Goal: Information Seeking & Learning: Learn about a topic

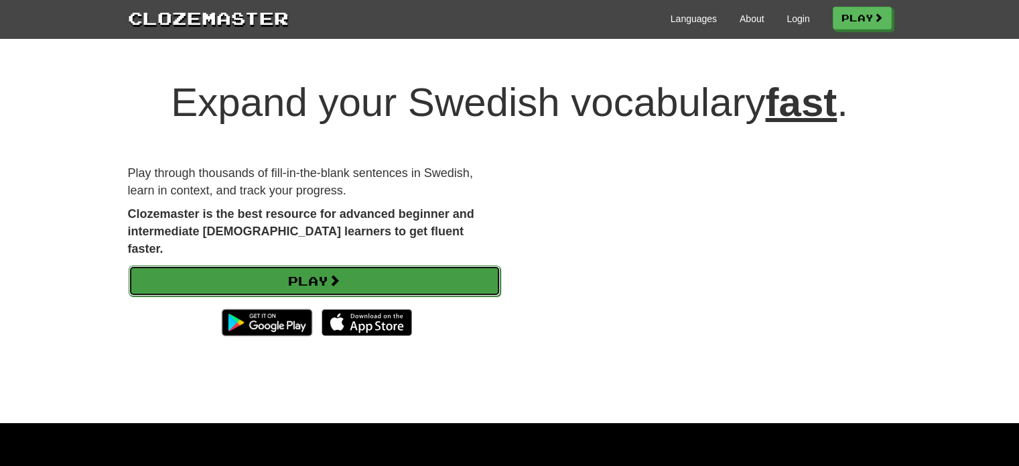
click at [409, 265] on link "Play" at bounding box center [315, 280] width 372 height 31
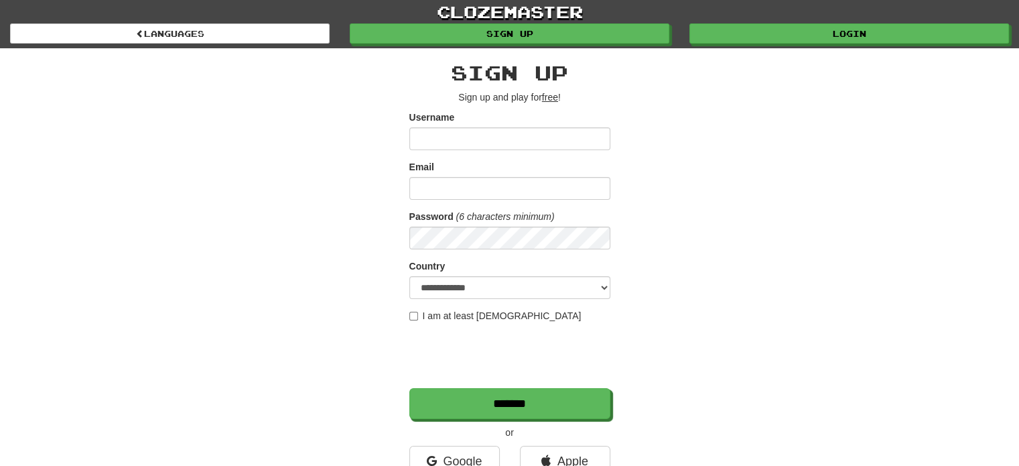
click at [448, 134] on input "Username" at bounding box center [509, 138] width 201 height 23
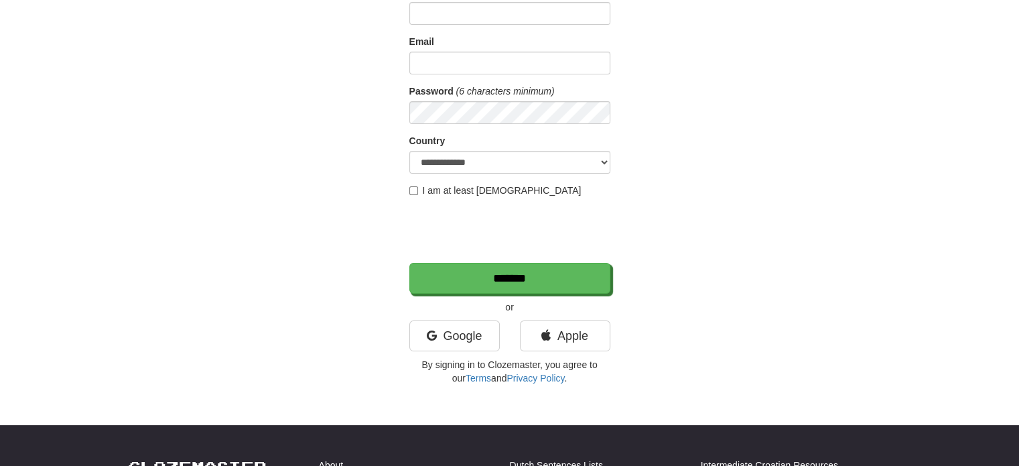
scroll to position [134, 0]
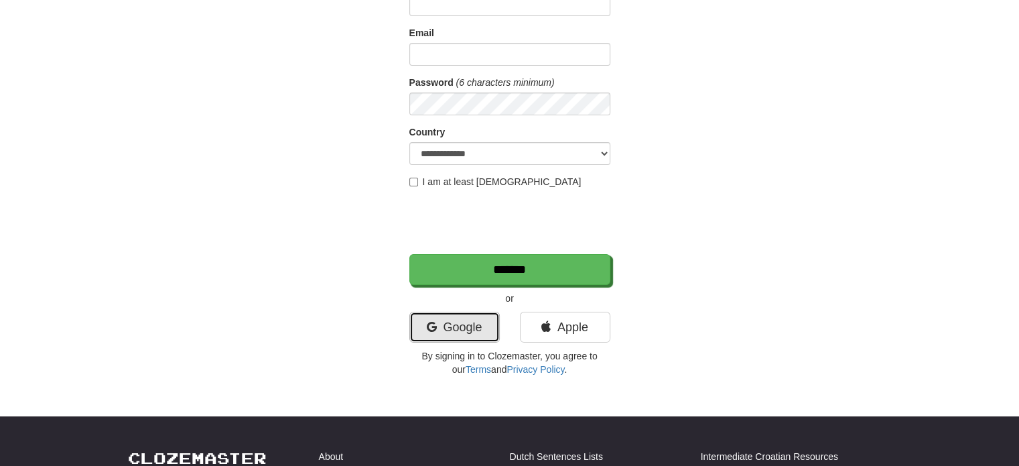
click at [464, 336] on link "Google" at bounding box center [454, 327] width 90 height 31
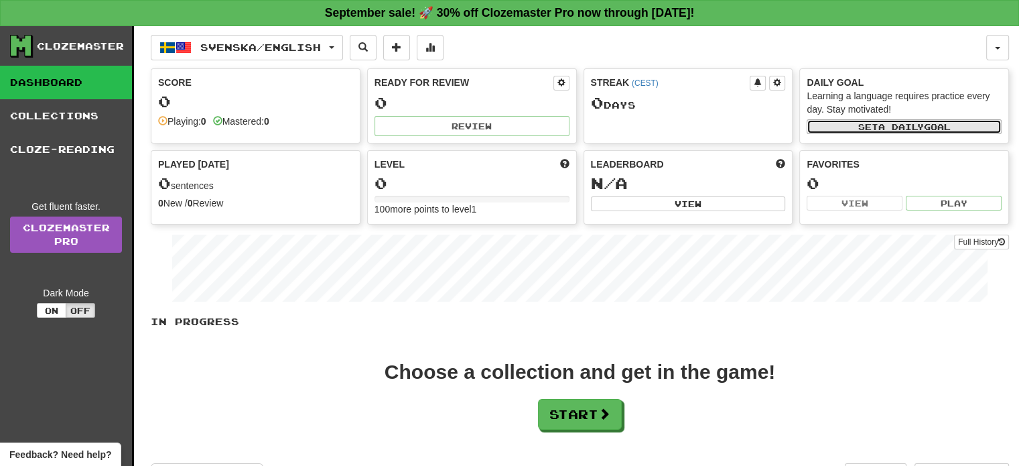
click at [880, 123] on span "a daily" at bounding box center [901, 126] width 46 height 9
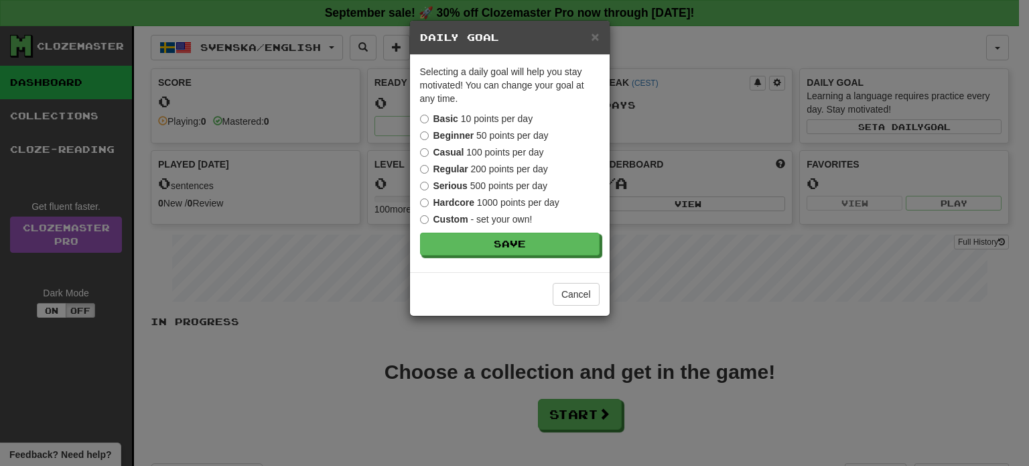
click at [470, 134] on strong "Beginner" at bounding box center [453, 135] width 41 height 11
click at [470, 234] on button "Save" at bounding box center [511, 244] width 180 height 23
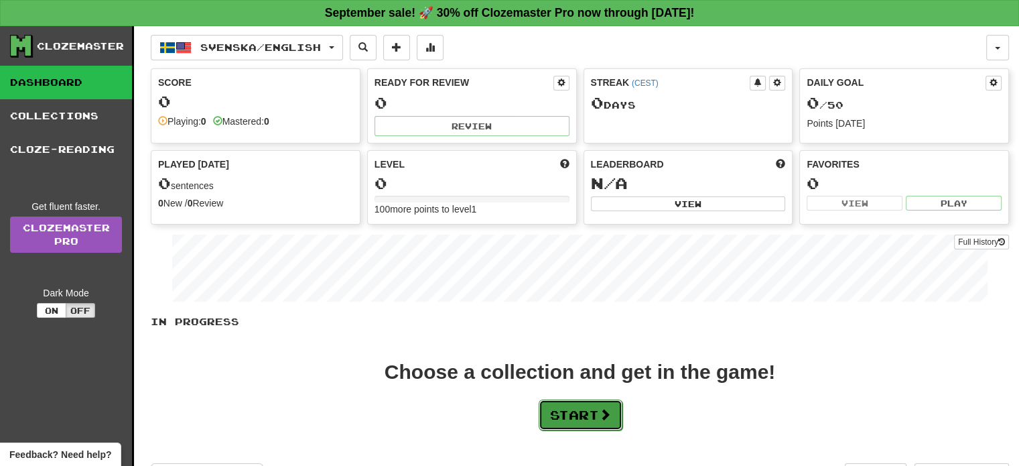
click at [606, 418] on span at bounding box center [605, 414] width 12 height 12
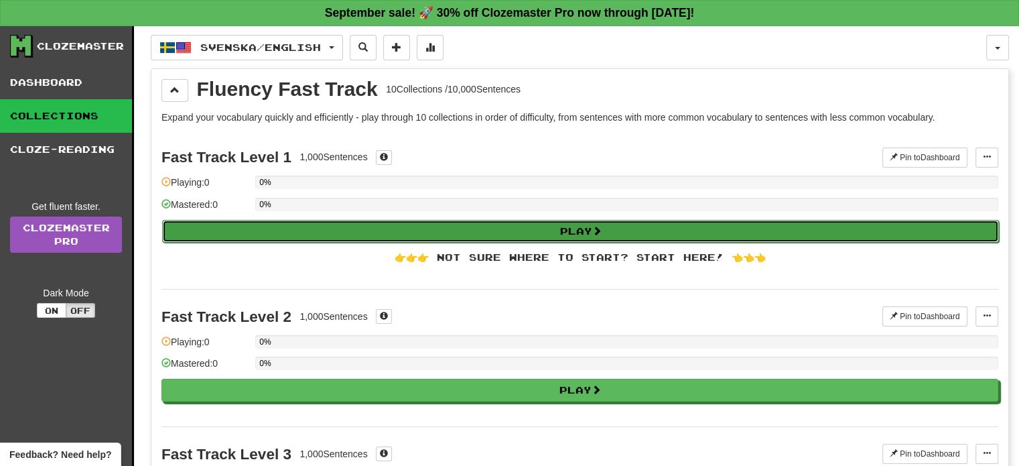
click at [483, 230] on button "Play" at bounding box center [580, 231] width 837 height 23
select select "**"
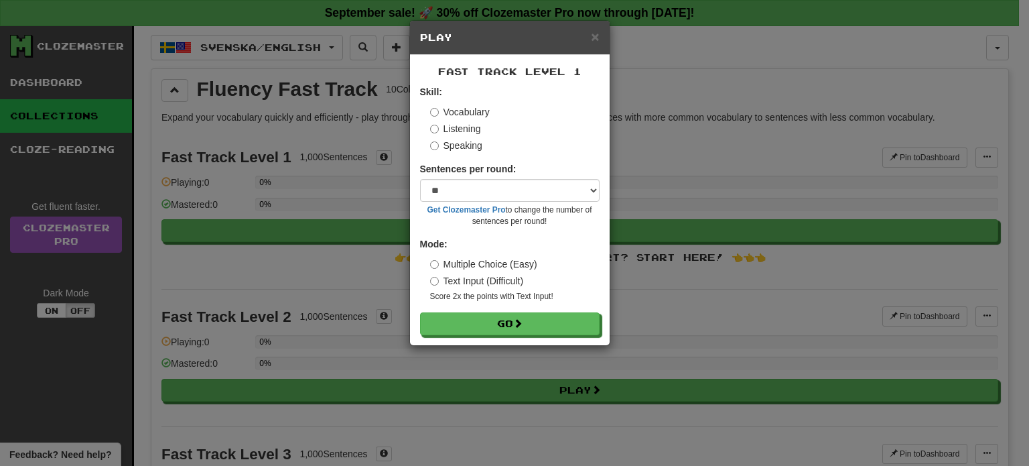
click at [438, 130] on label "Listening" at bounding box center [455, 128] width 51 height 13
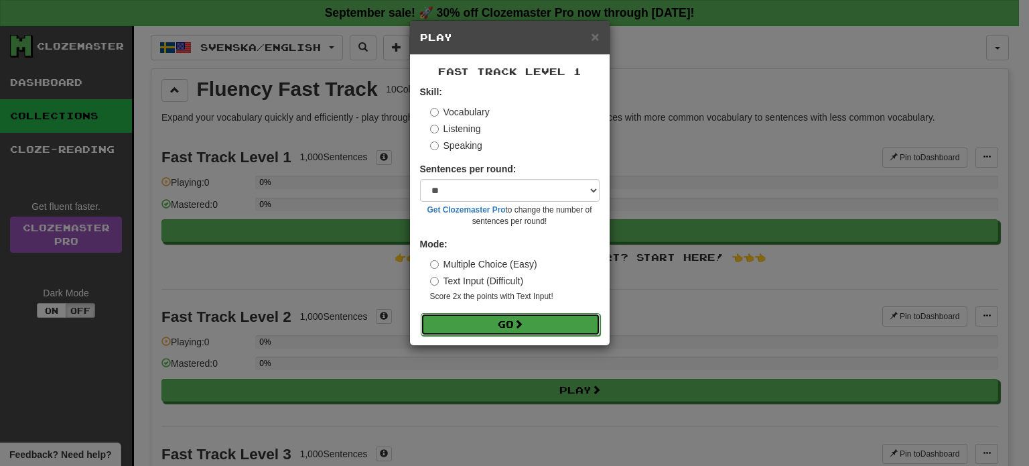
click at [541, 322] on button "Go" at bounding box center [511, 324] width 180 height 23
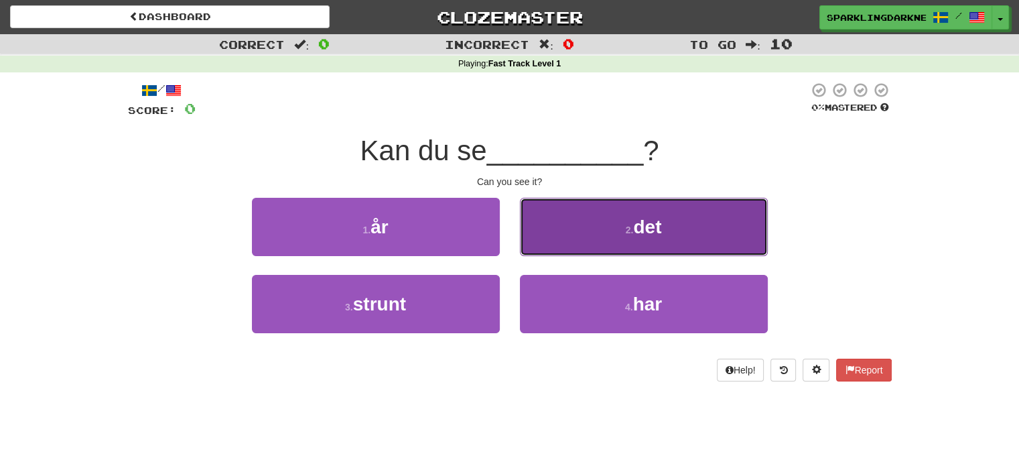
click at [581, 224] on button "2 . det" at bounding box center [644, 227] width 248 height 58
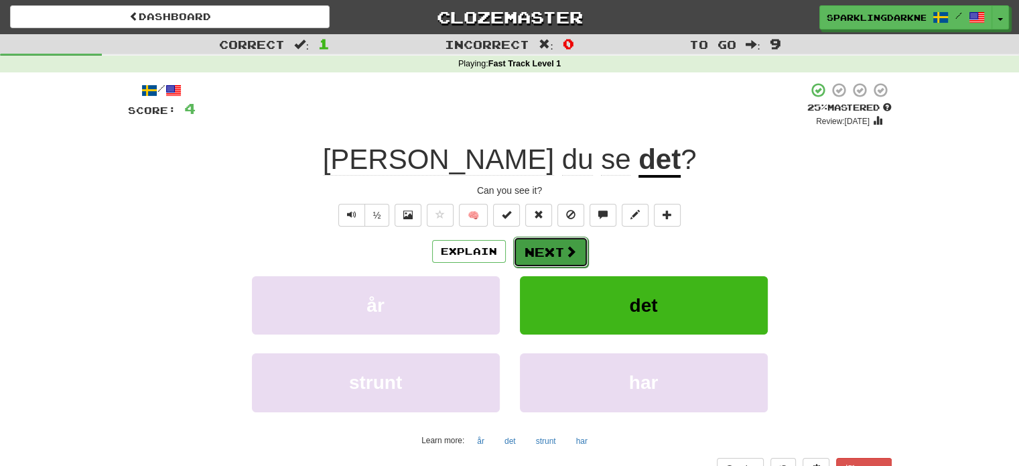
click at [565, 253] on span at bounding box center [571, 251] width 12 height 12
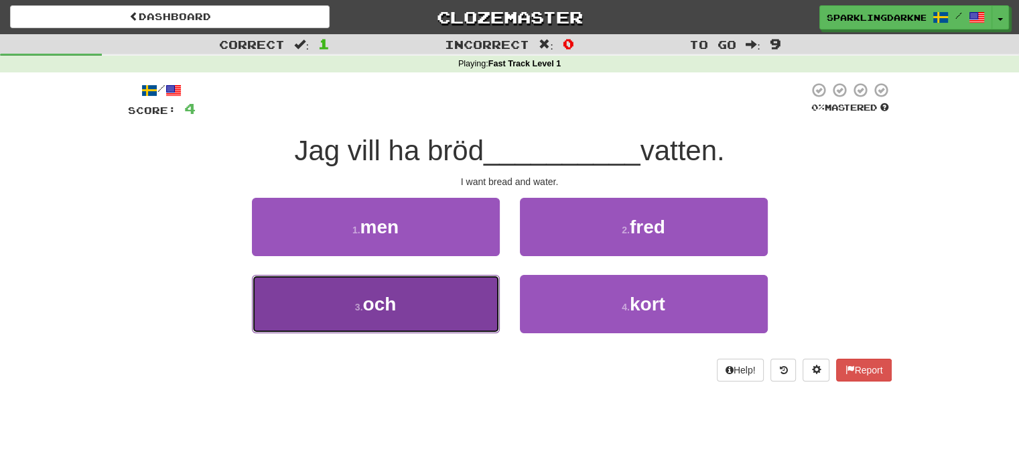
click at [439, 299] on button "3 . och" at bounding box center [376, 304] width 248 height 58
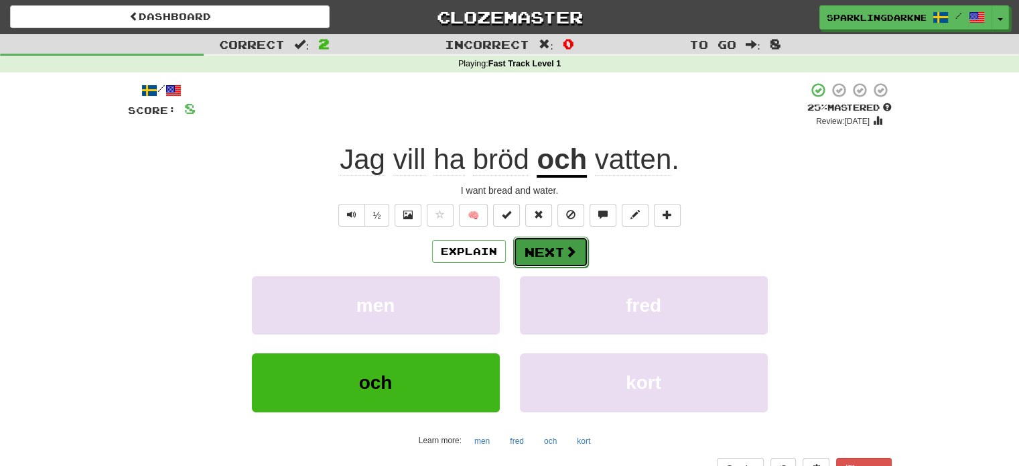
click at [553, 246] on button "Next" at bounding box center [550, 252] width 75 height 31
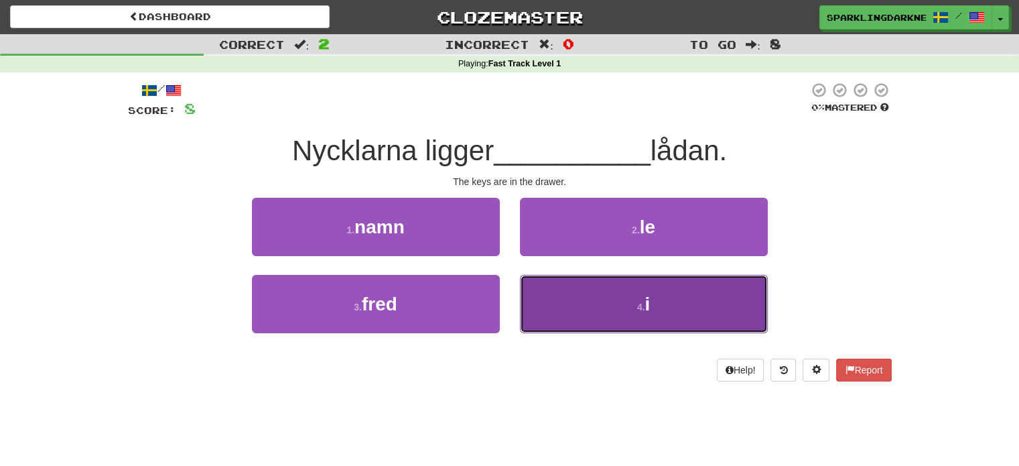
click at [573, 306] on button "4 . i" at bounding box center [644, 304] width 248 height 58
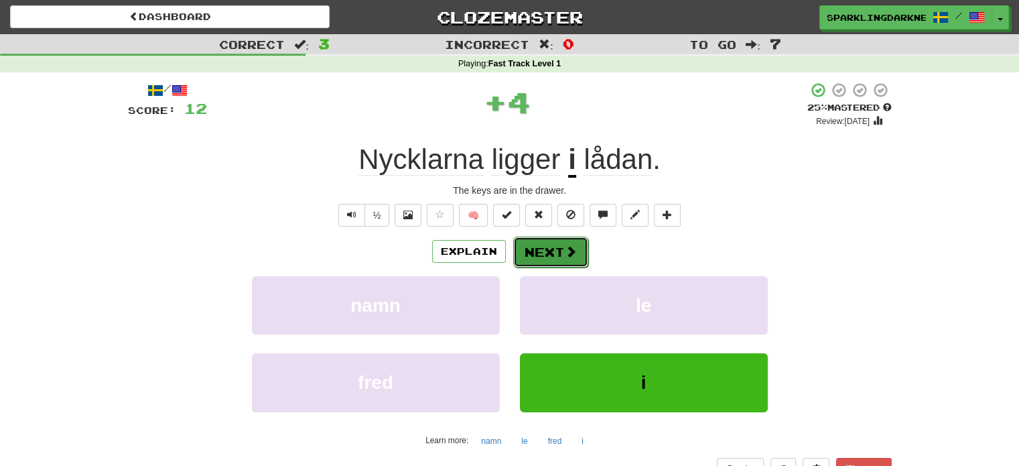
click at [565, 257] on span at bounding box center [571, 251] width 12 height 12
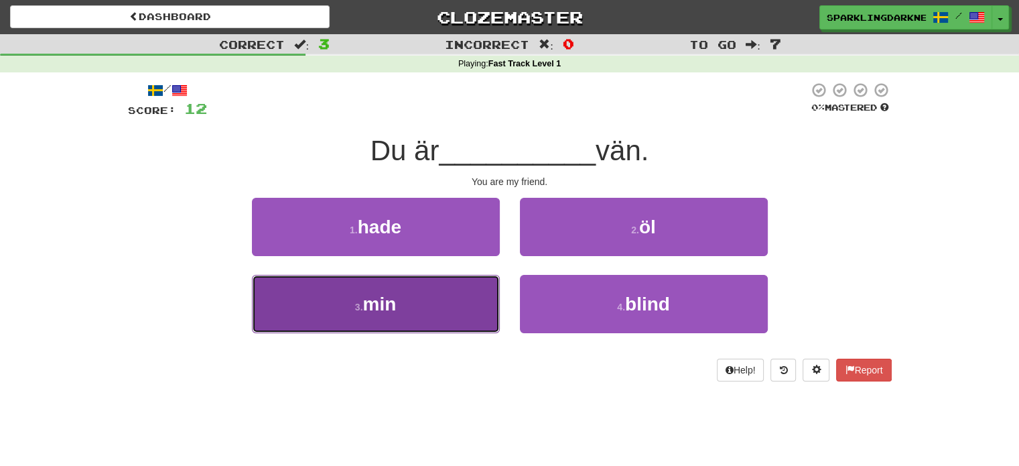
click at [428, 303] on button "3 . min" at bounding box center [376, 304] width 248 height 58
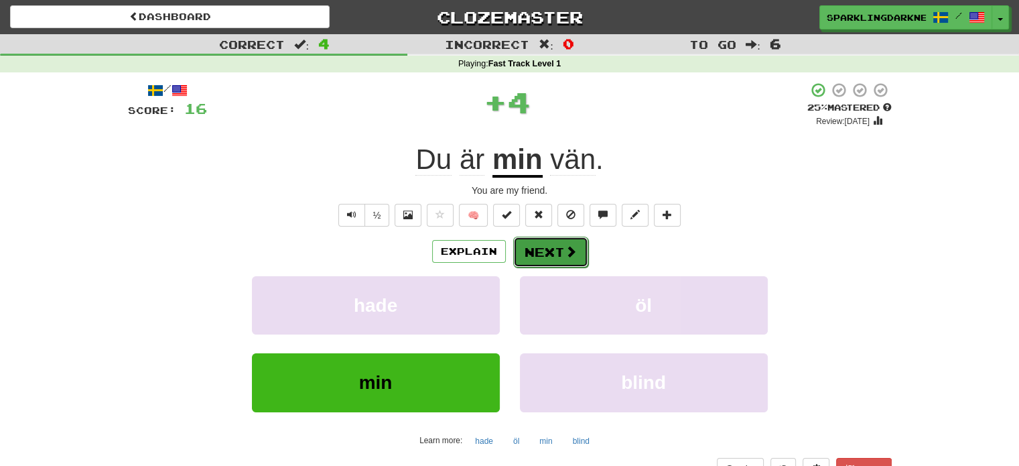
click at [544, 251] on button "Next" at bounding box center [550, 252] width 75 height 31
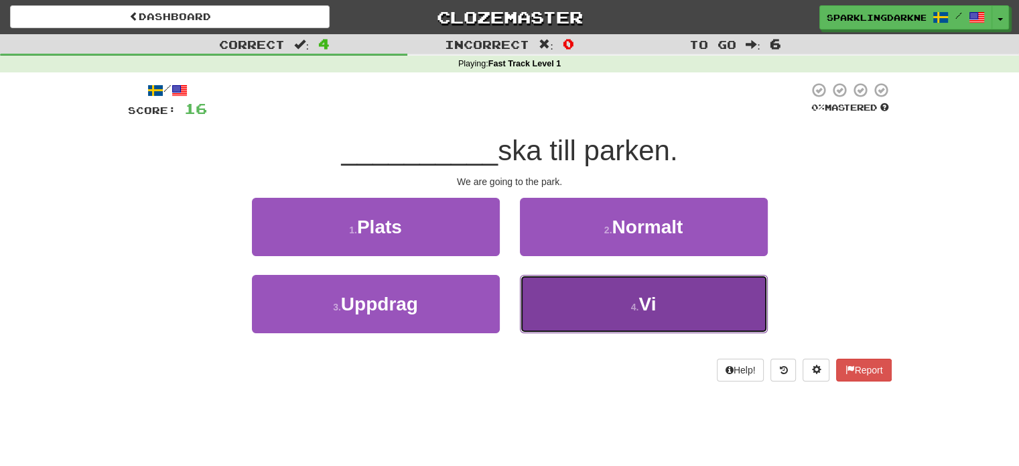
click at [600, 299] on button "4 . Vi" at bounding box center [644, 304] width 248 height 58
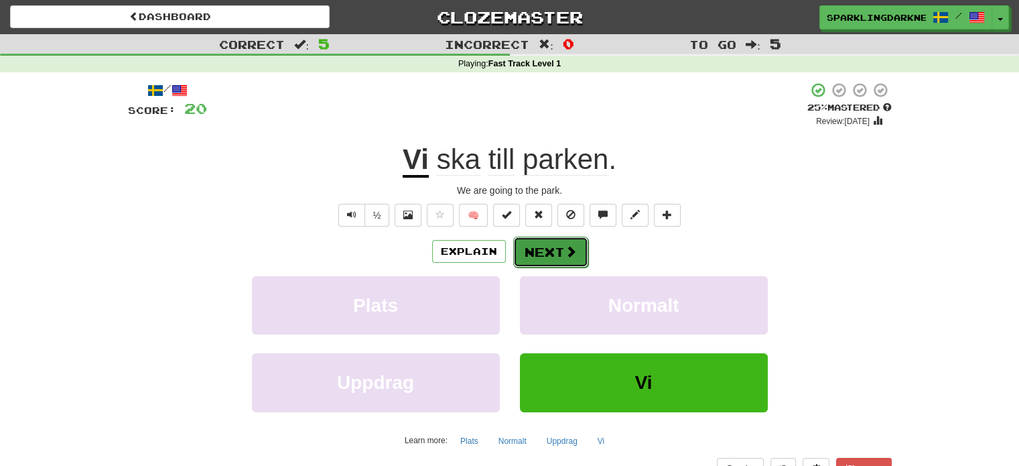
click at [560, 255] on button "Next" at bounding box center [550, 252] width 75 height 31
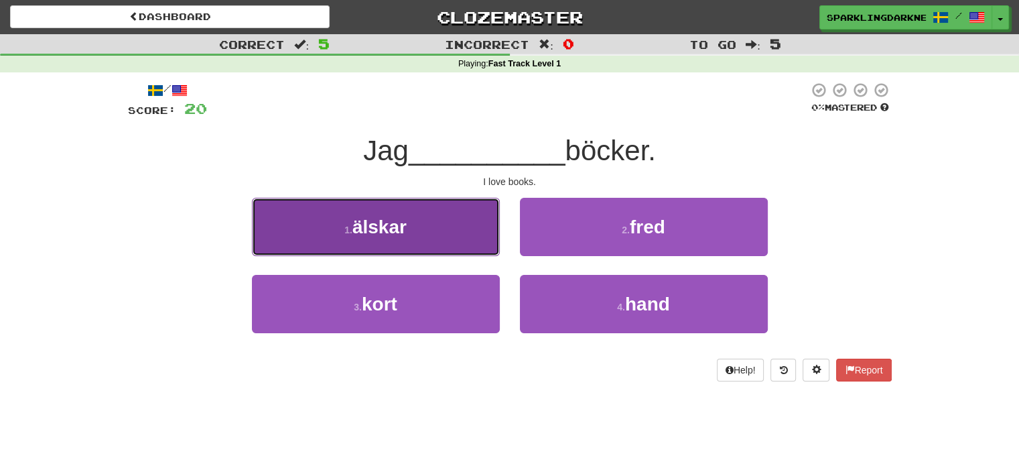
click at [378, 219] on span "älskar" at bounding box center [379, 226] width 54 height 21
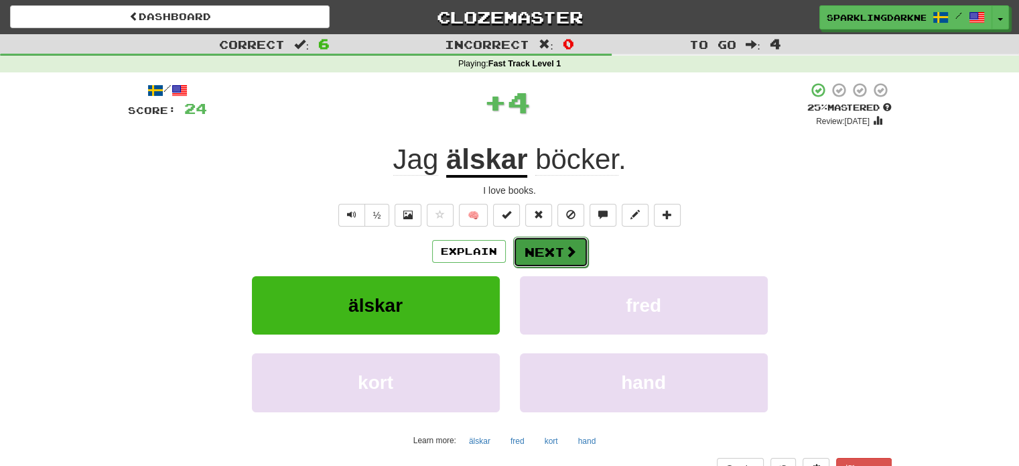
click at [533, 249] on button "Next" at bounding box center [550, 252] width 75 height 31
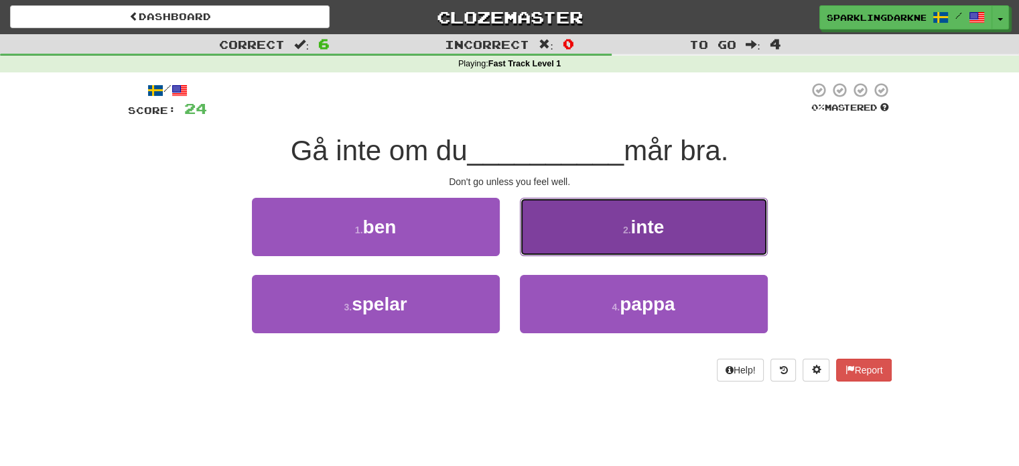
click at [621, 241] on button "2 . inte" at bounding box center [644, 227] width 248 height 58
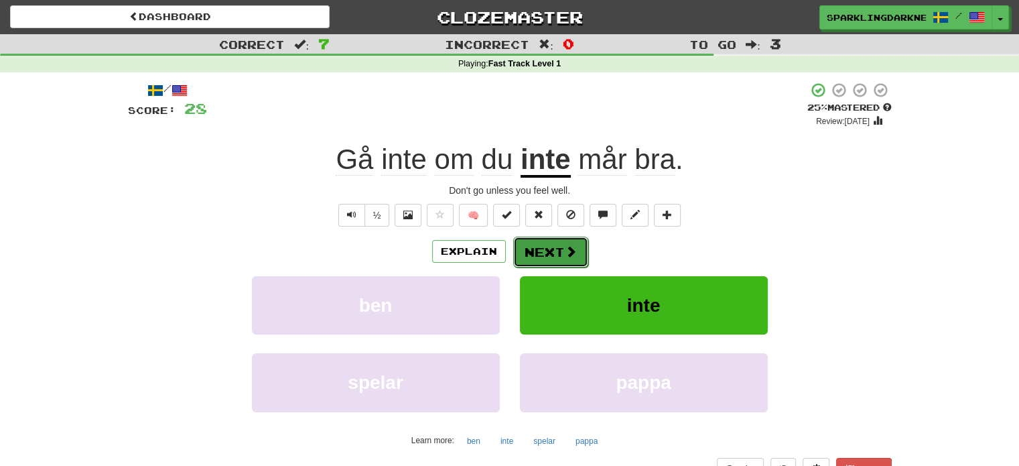
click at [565, 243] on button "Next" at bounding box center [550, 252] width 75 height 31
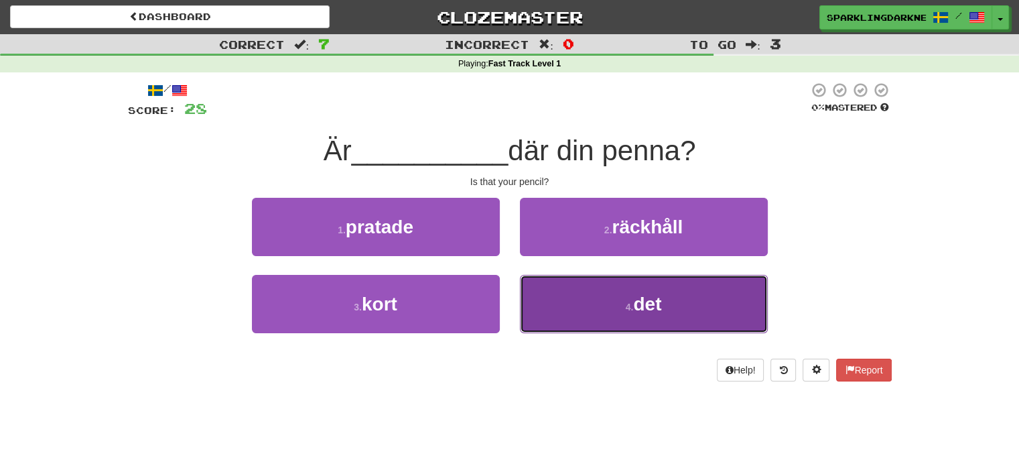
click at [587, 293] on button "4 . det" at bounding box center [644, 304] width 248 height 58
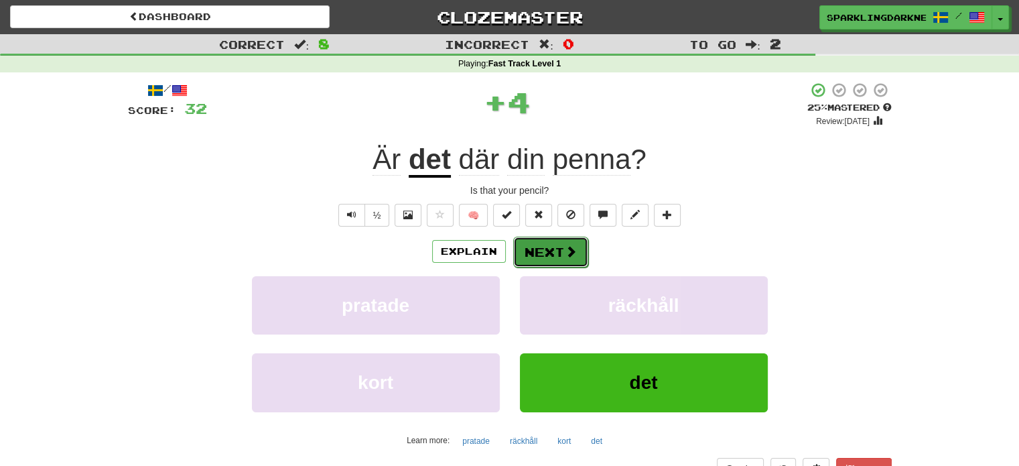
click at [565, 251] on span at bounding box center [571, 251] width 12 height 12
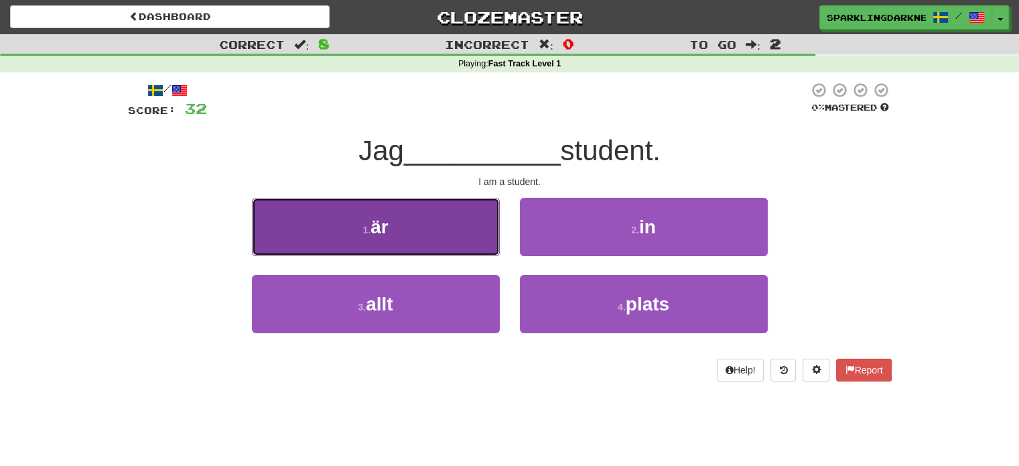
click at [420, 245] on button "1 . är" at bounding box center [376, 227] width 248 height 58
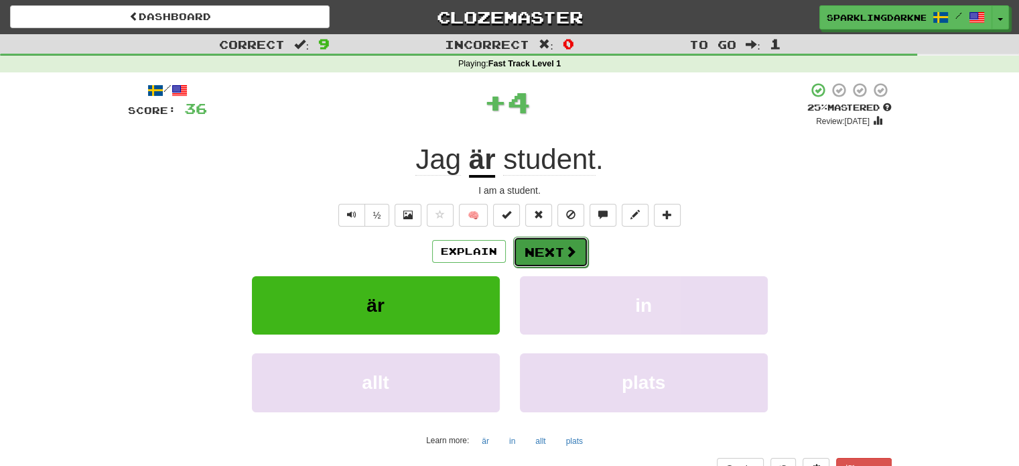
click at [547, 245] on button "Next" at bounding box center [550, 252] width 75 height 31
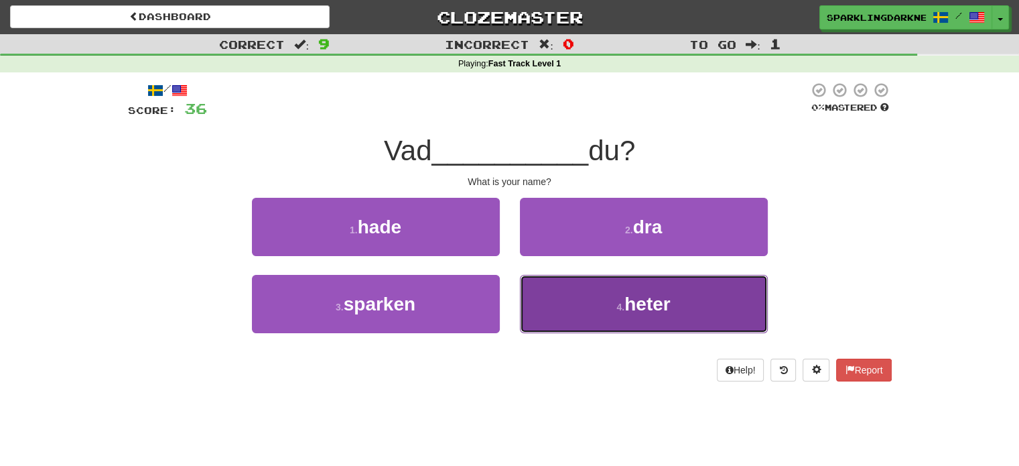
click at [572, 310] on button "4 . heter" at bounding box center [644, 304] width 248 height 58
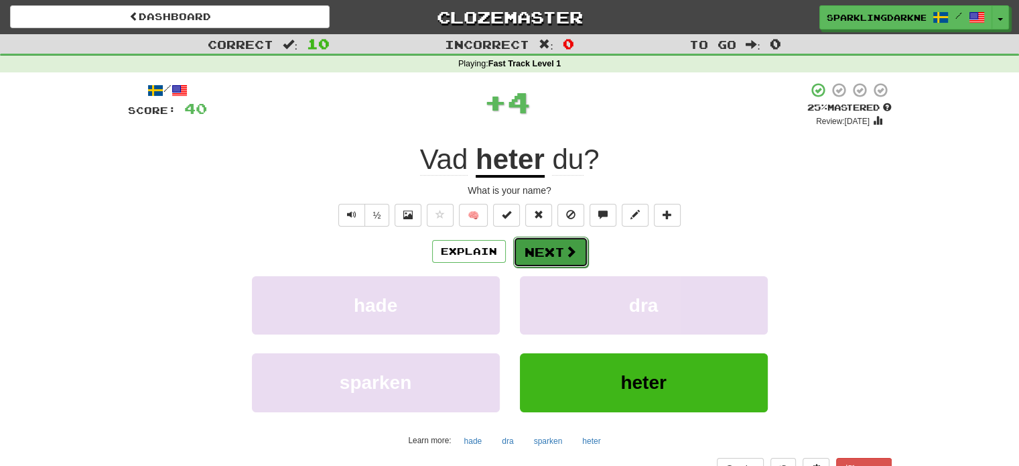
click at [549, 261] on button "Next" at bounding box center [550, 252] width 75 height 31
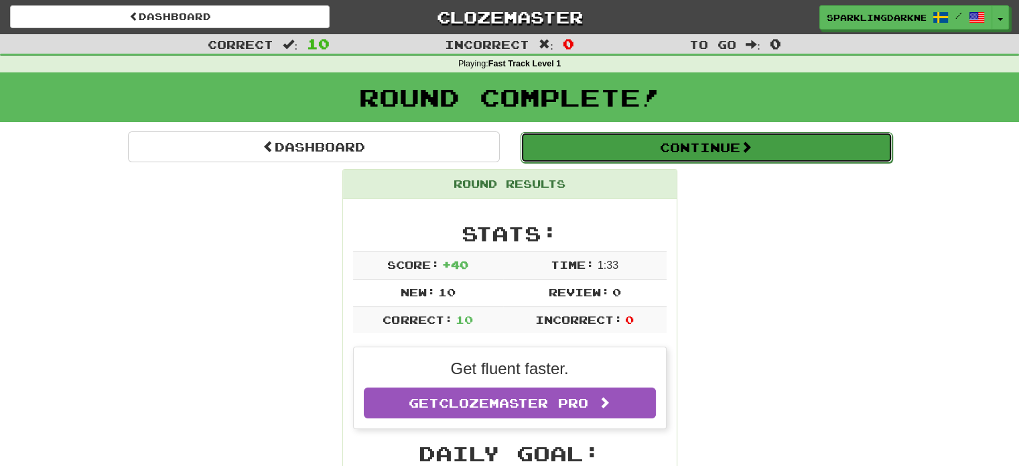
click at [617, 153] on button "Continue" at bounding box center [707, 147] width 372 height 31
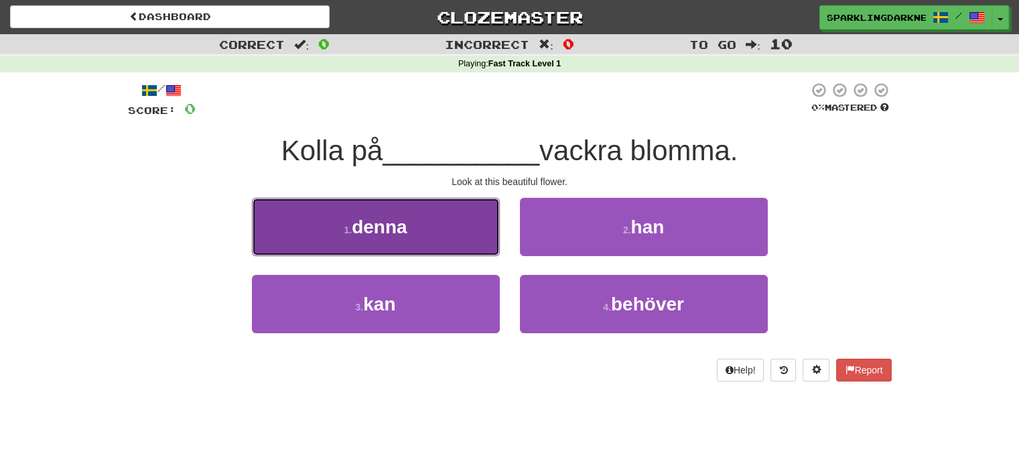
click at [424, 237] on button "1 . denna" at bounding box center [376, 227] width 248 height 58
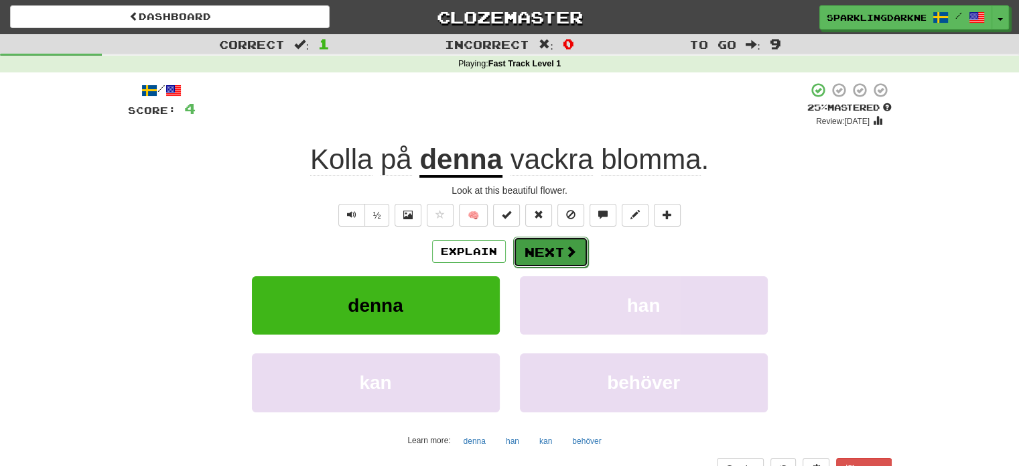
click at [533, 251] on button "Next" at bounding box center [550, 252] width 75 height 31
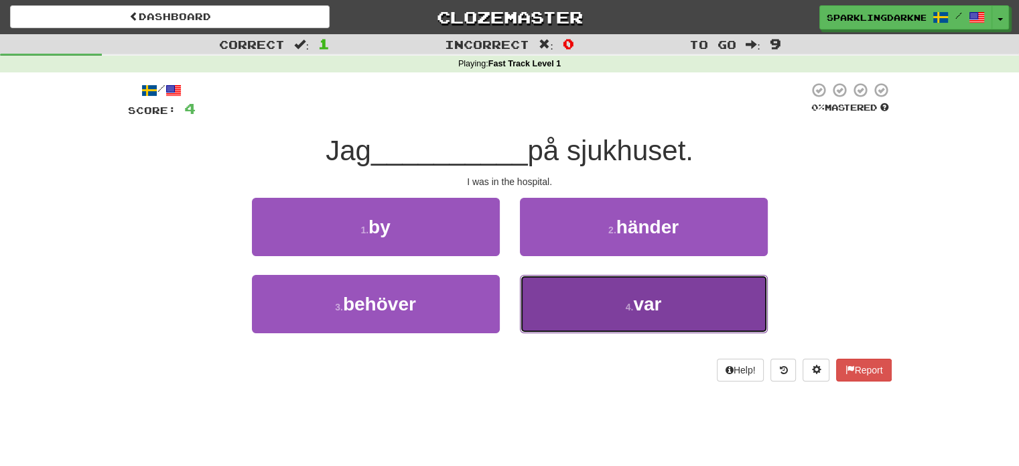
click at [574, 285] on button "4 . var" at bounding box center [644, 304] width 248 height 58
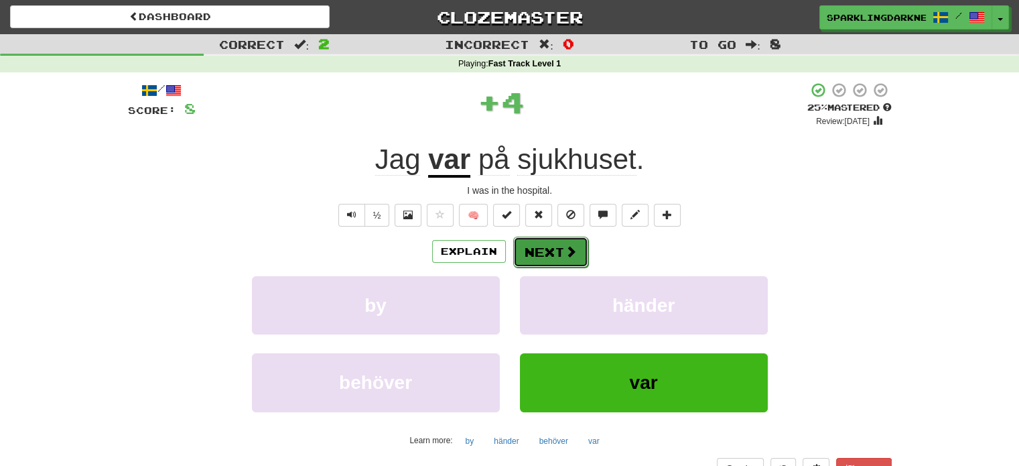
click at [562, 255] on button "Next" at bounding box center [550, 252] width 75 height 31
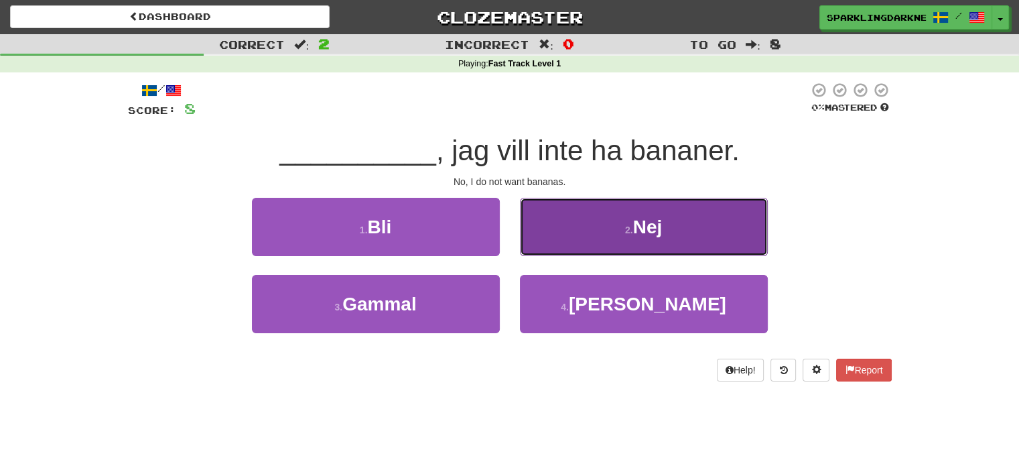
click at [571, 246] on button "2 . Nej" at bounding box center [644, 227] width 248 height 58
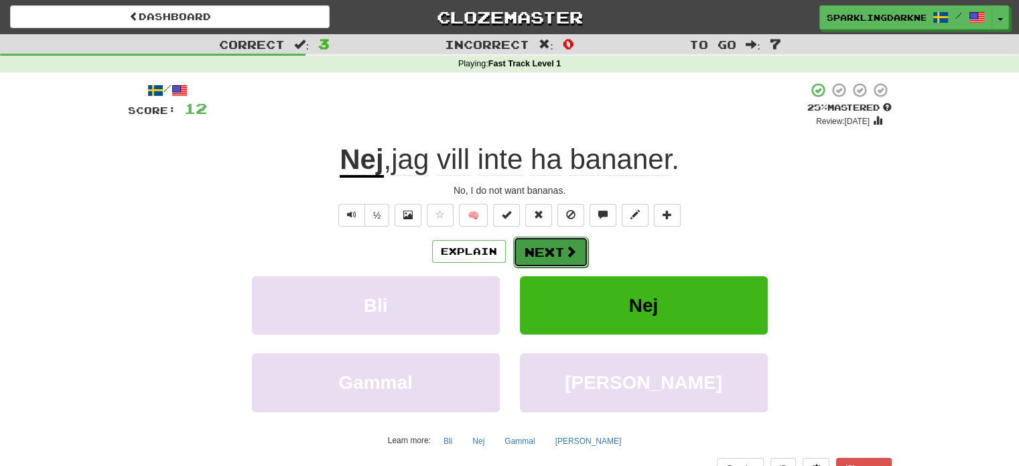
click at [570, 246] on span at bounding box center [571, 251] width 12 height 12
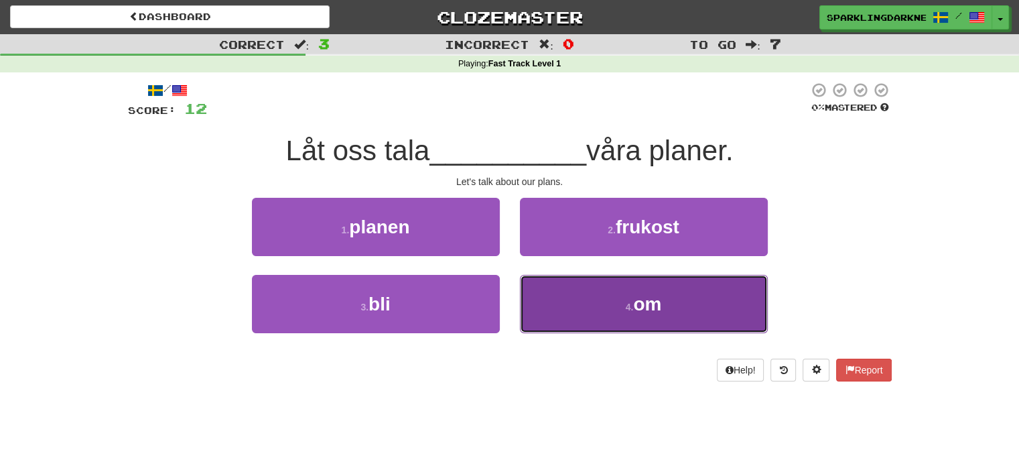
click at [587, 296] on button "4 . om" at bounding box center [644, 304] width 248 height 58
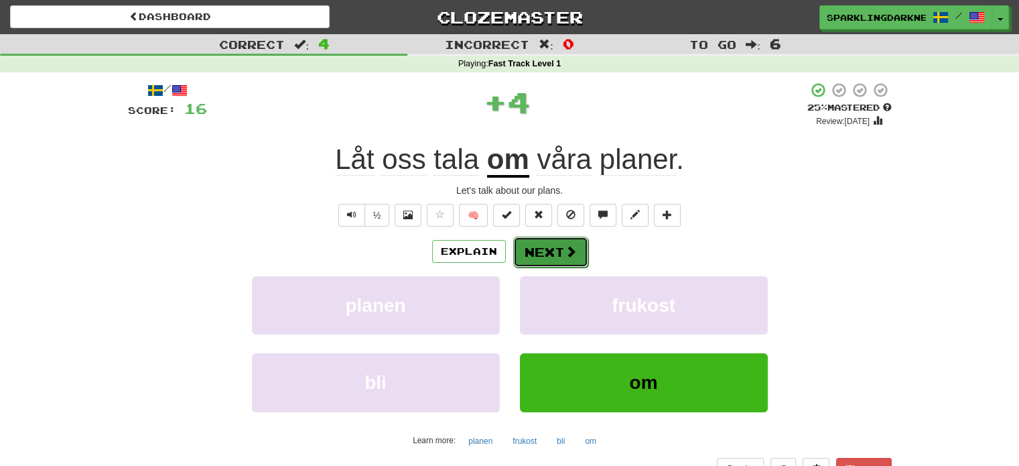
click at [534, 251] on button "Next" at bounding box center [550, 252] width 75 height 31
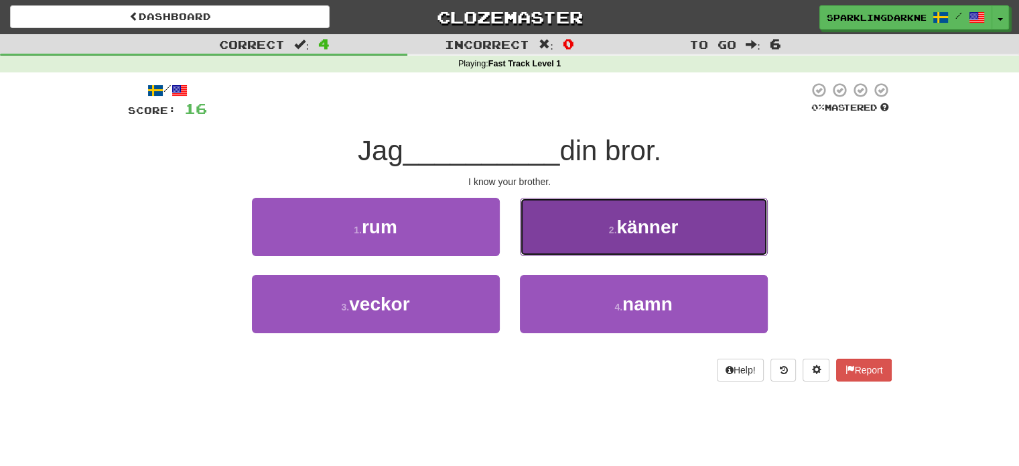
click at [563, 239] on button "2 . känner" at bounding box center [644, 227] width 248 height 58
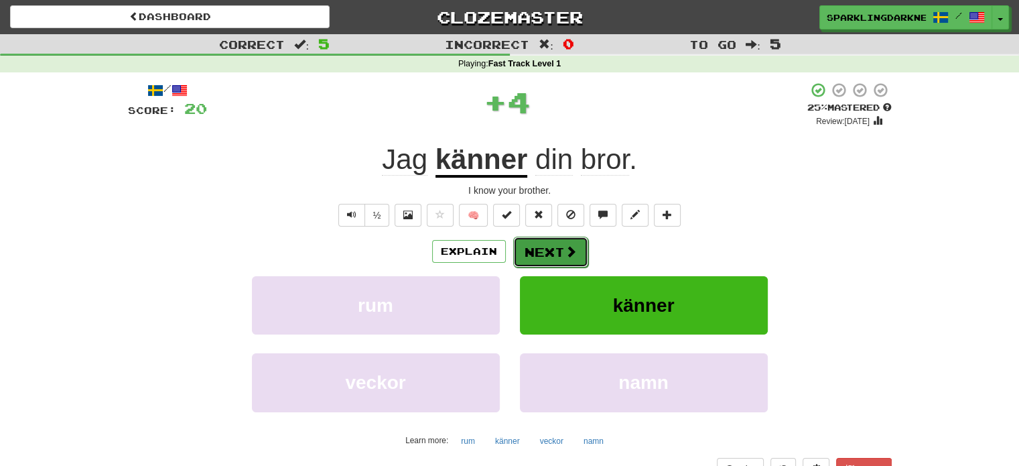
click at [559, 243] on button "Next" at bounding box center [550, 252] width 75 height 31
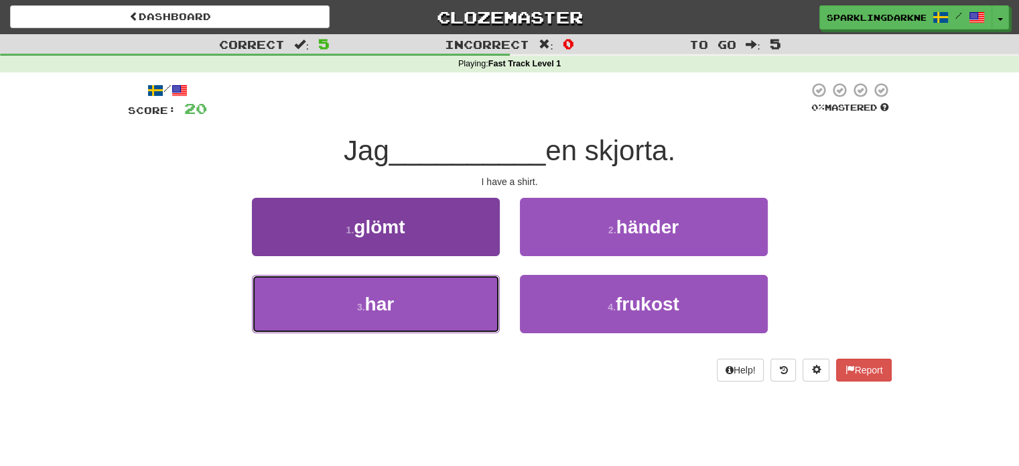
drag, startPoint x: 438, startPoint y: 329, endPoint x: 445, endPoint y: 322, distance: 10.4
click at [440, 328] on button "3 . har" at bounding box center [376, 304] width 248 height 58
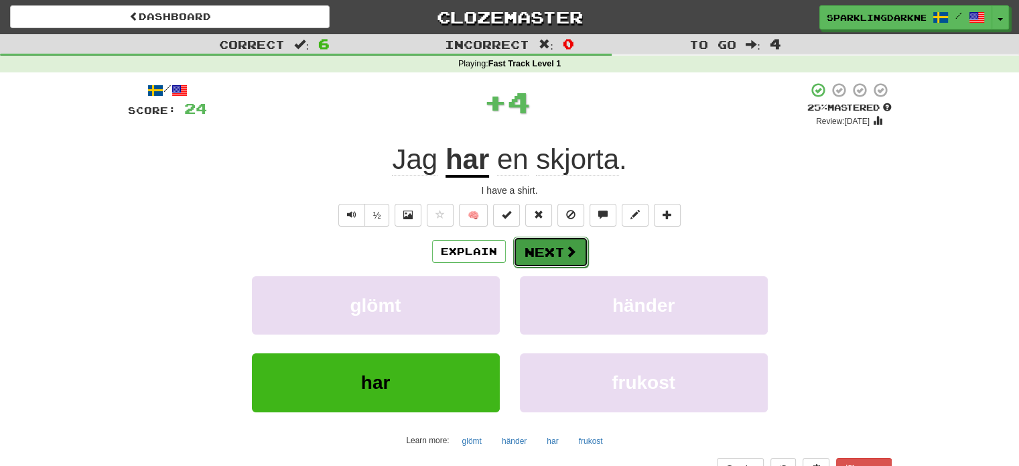
click at [530, 257] on button "Next" at bounding box center [550, 252] width 75 height 31
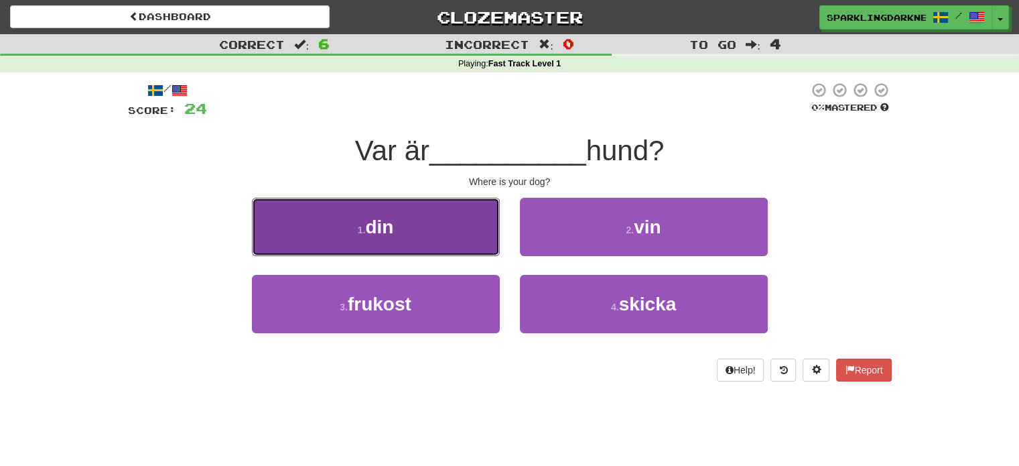
click at [449, 239] on button "1 . din" at bounding box center [376, 227] width 248 height 58
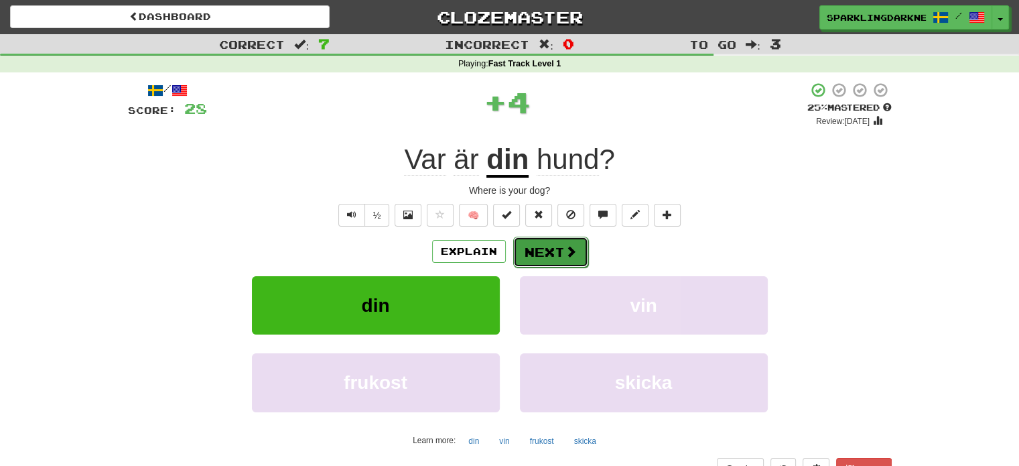
click at [541, 253] on button "Next" at bounding box center [550, 252] width 75 height 31
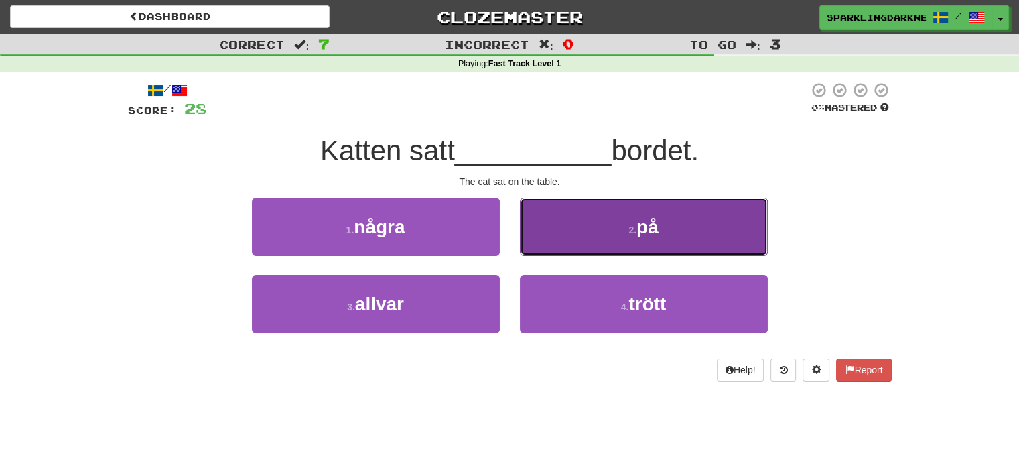
click at [553, 243] on button "2 . på" at bounding box center [644, 227] width 248 height 58
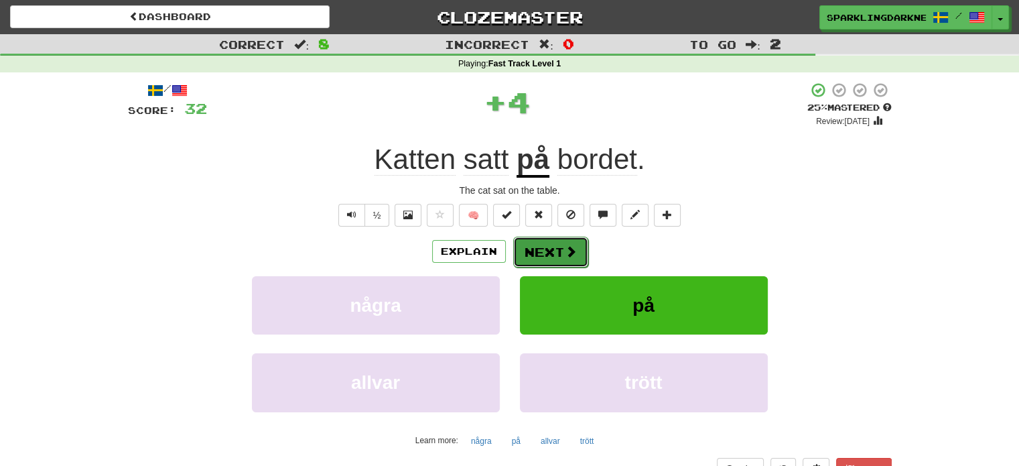
click at [553, 244] on button "Next" at bounding box center [550, 252] width 75 height 31
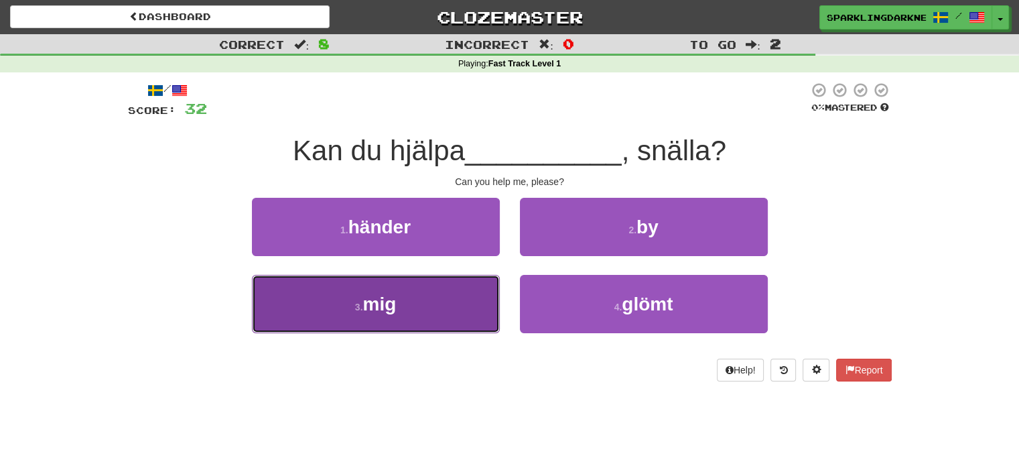
click at [462, 308] on button "3 . mig" at bounding box center [376, 304] width 248 height 58
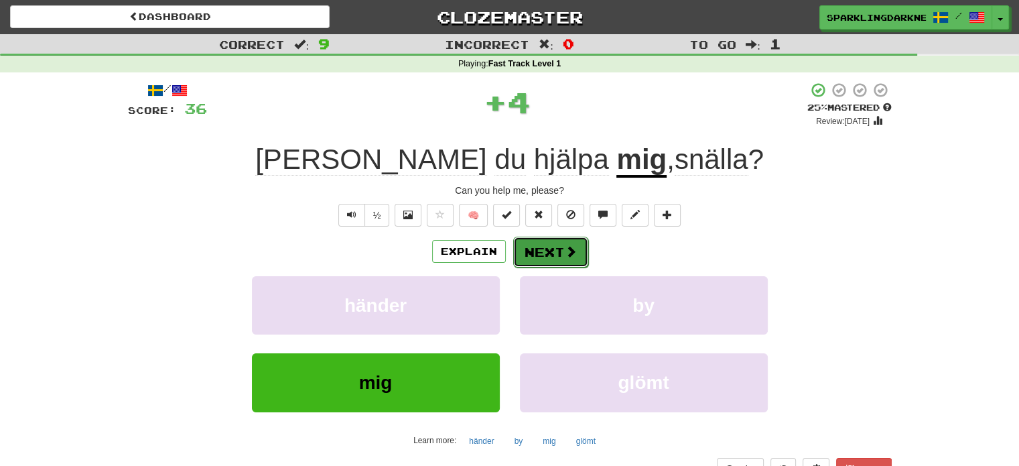
click at [570, 250] on span at bounding box center [571, 251] width 12 height 12
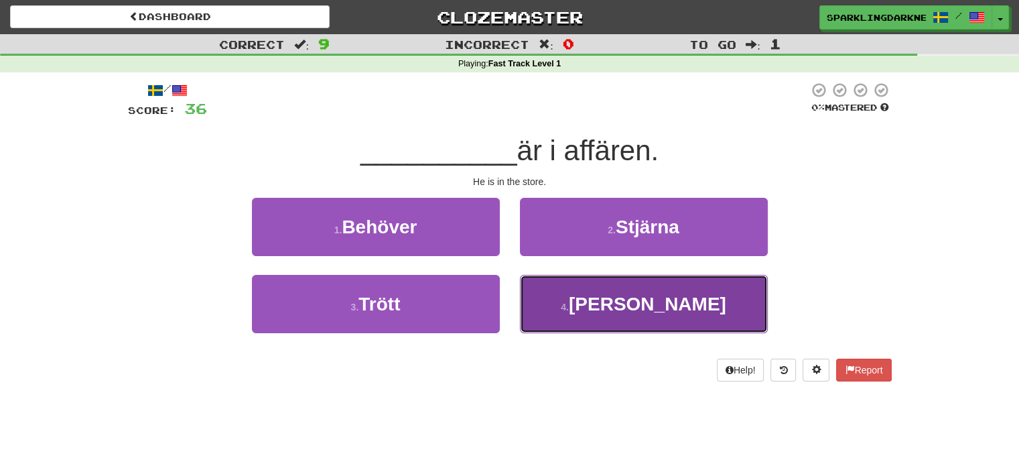
click at [580, 318] on button "4 . Han" at bounding box center [644, 304] width 248 height 58
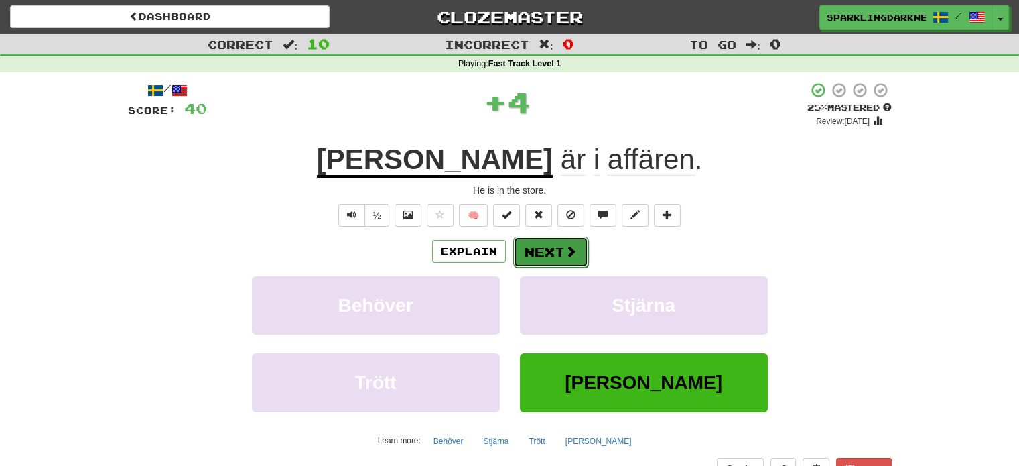
click at [553, 259] on button "Next" at bounding box center [550, 252] width 75 height 31
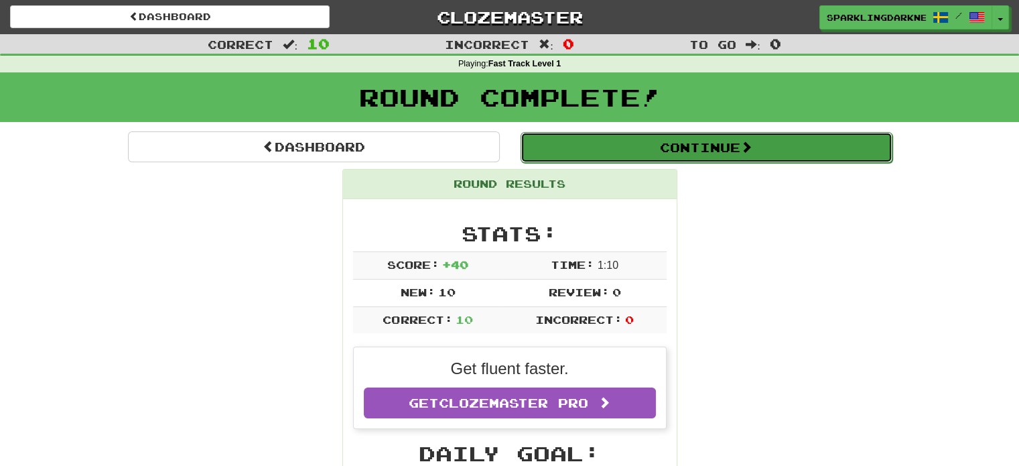
click at [637, 156] on button "Continue" at bounding box center [707, 147] width 372 height 31
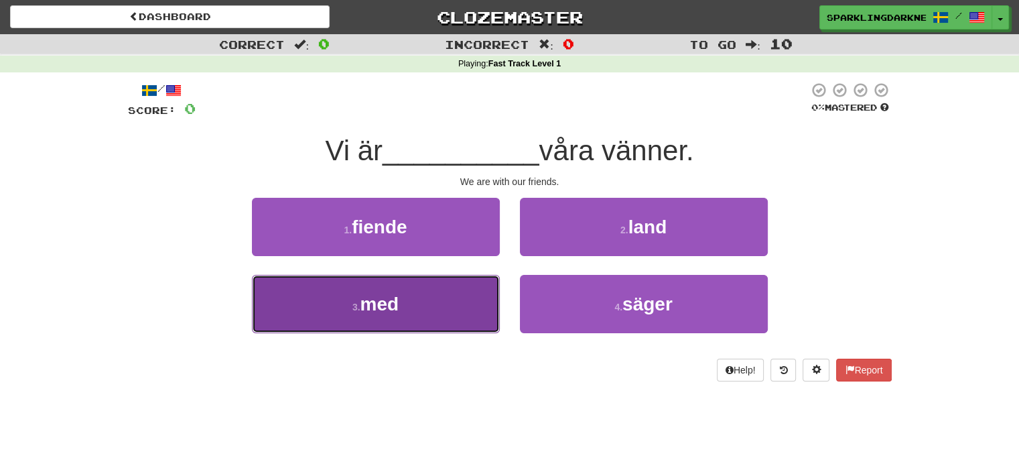
click at [423, 306] on button "3 . med" at bounding box center [376, 304] width 248 height 58
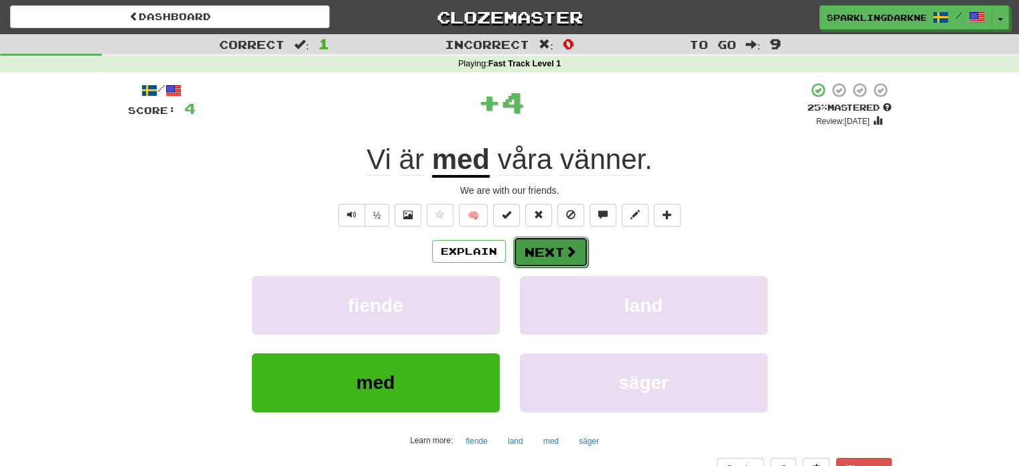
click at [527, 254] on button "Next" at bounding box center [550, 252] width 75 height 31
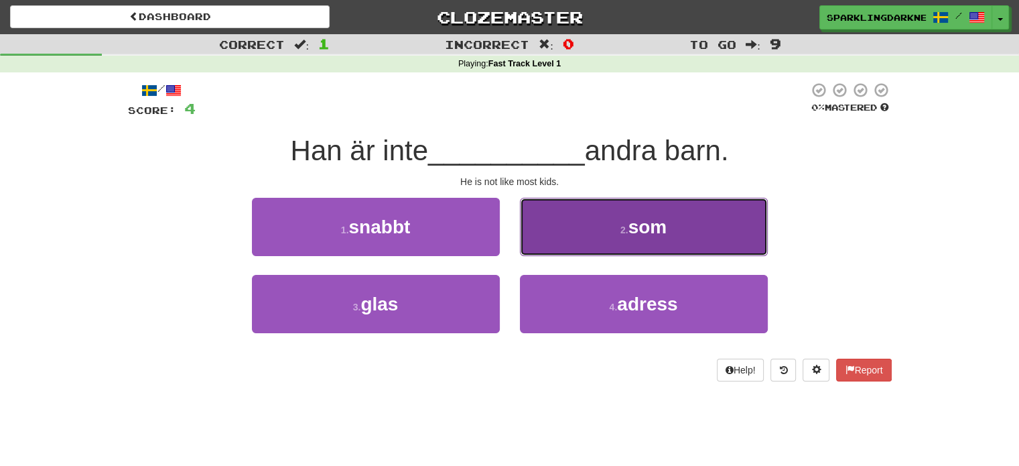
click at [576, 241] on button "2 . som" at bounding box center [644, 227] width 248 height 58
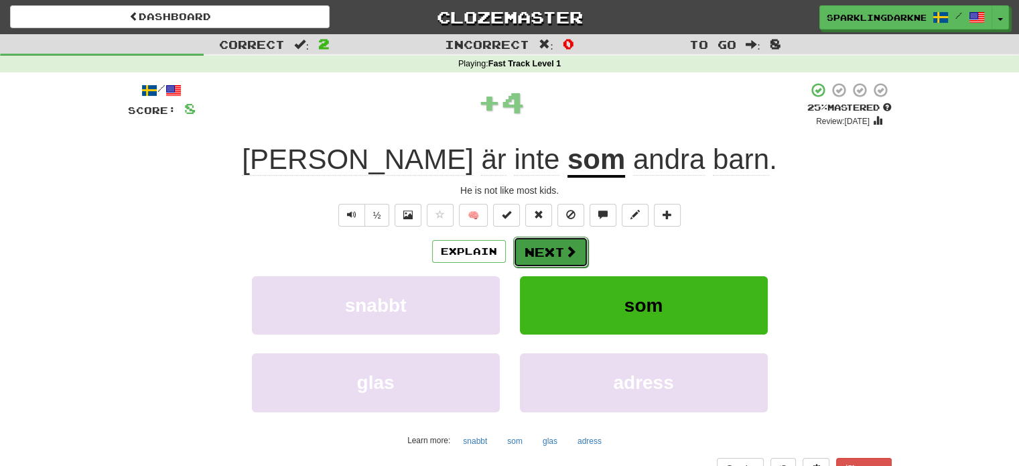
click at [568, 249] on span at bounding box center [571, 251] width 12 height 12
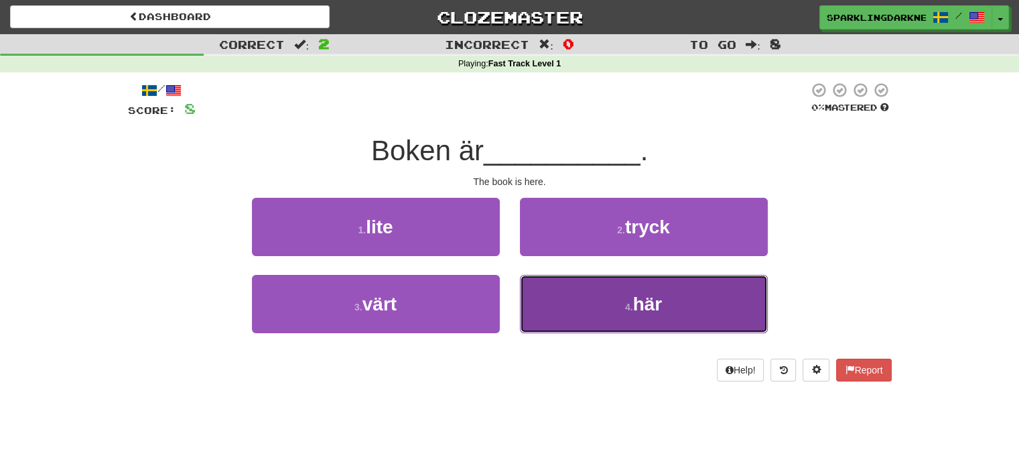
click at [584, 310] on button "4 . här" at bounding box center [644, 304] width 248 height 58
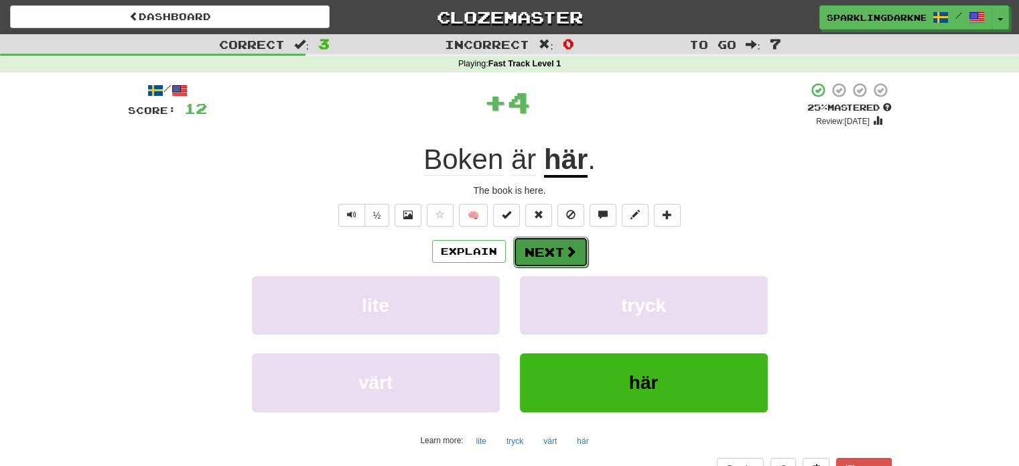
click at [549, 254] on button "Next" at bounding box center [550, 252] width 75 height 31
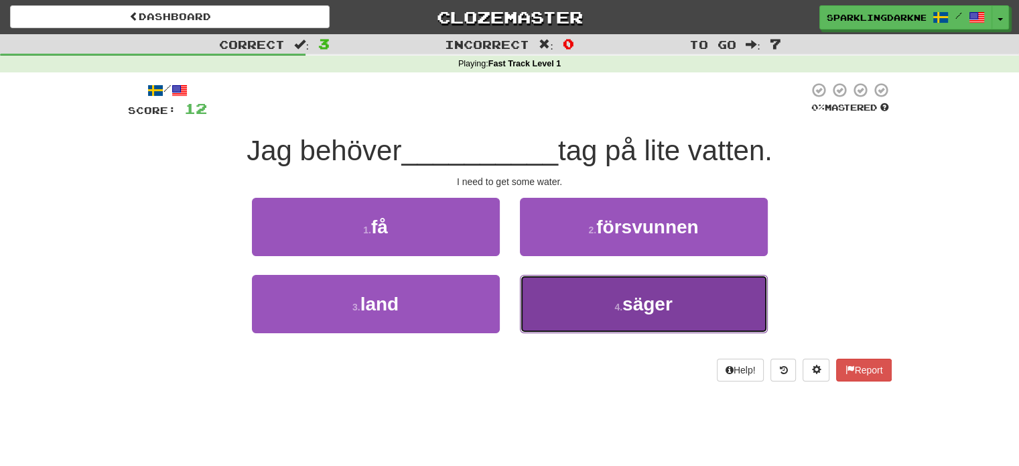
click at [576, 299] on button "4 . säger" at bounding box center [644, 304] width 248 height 58
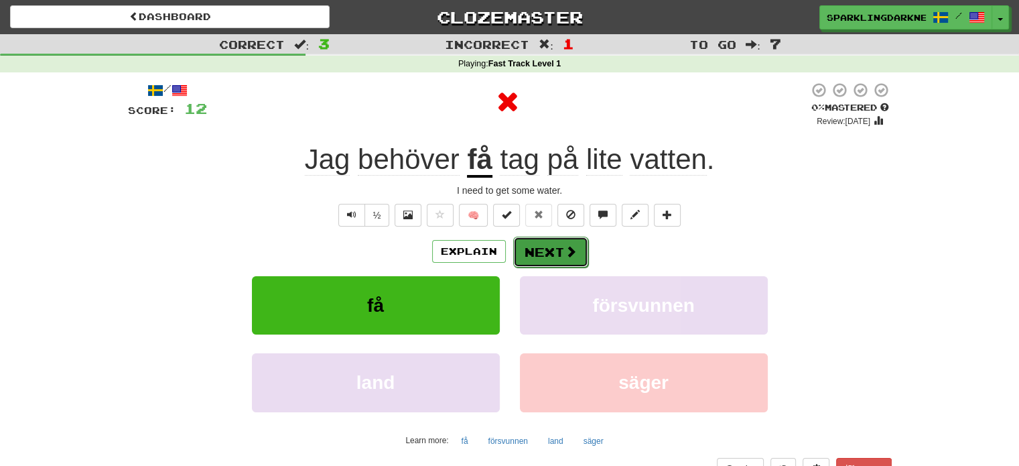
click at [560, 259] on button "Next" at bounding box center [550, 252] width 75 height 31
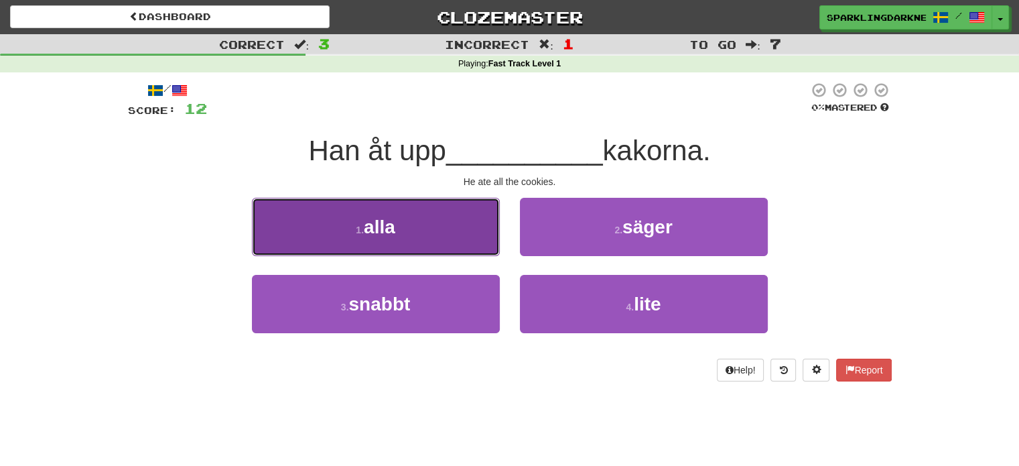
click at [470, 244] on button "1 . alla" at bounding box center [376, 227] width 248 height 58
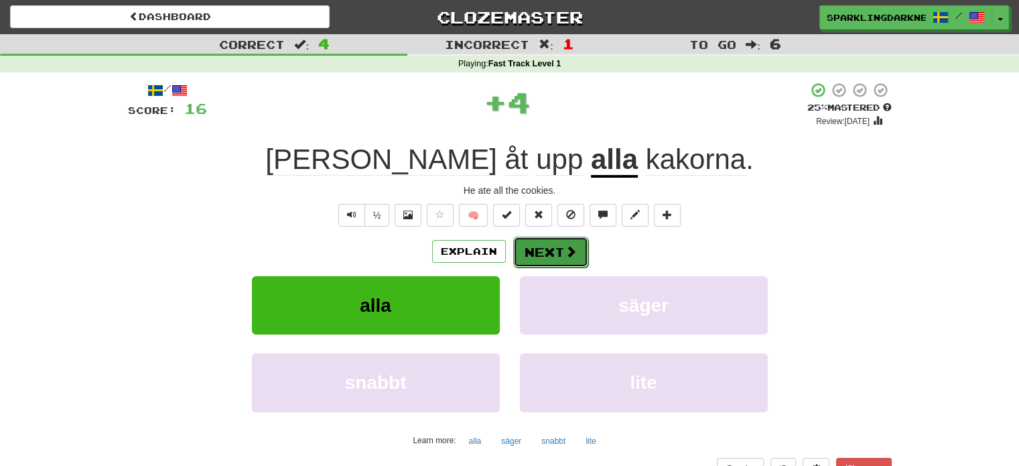
click at [544, 246] on button "Next" at bounding box center [550, 252] width 75 height 31
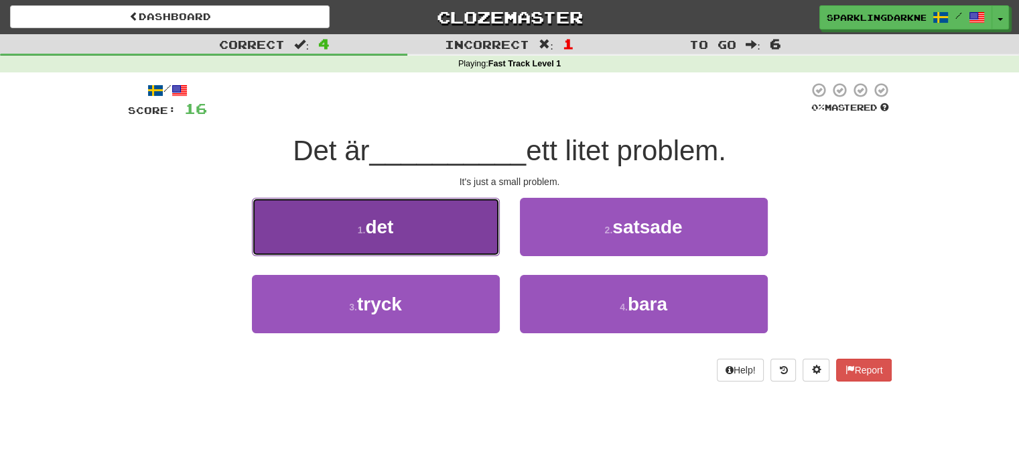
click at [478, 246] on button "1 . det" at bounding box center [376, 227] width 248 height 58
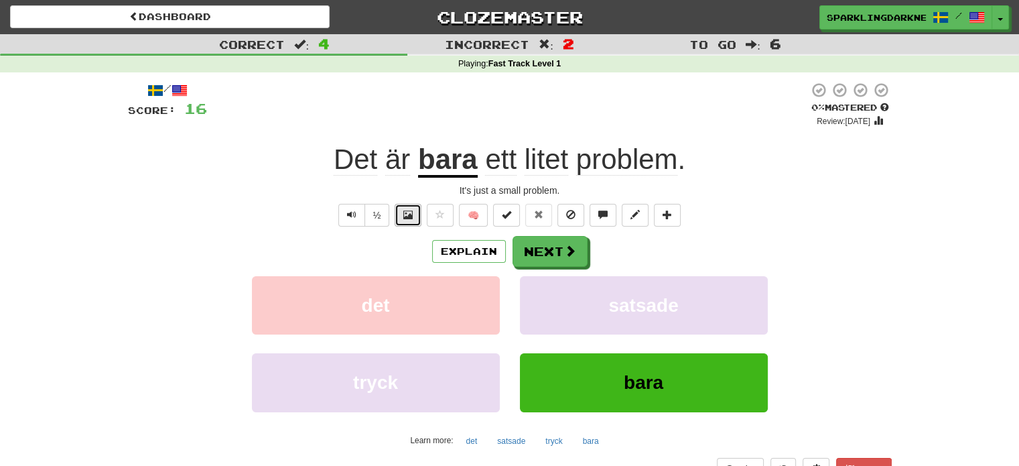
click at [413, 218] on span at bounding box center [407, 214] width 9 height 9
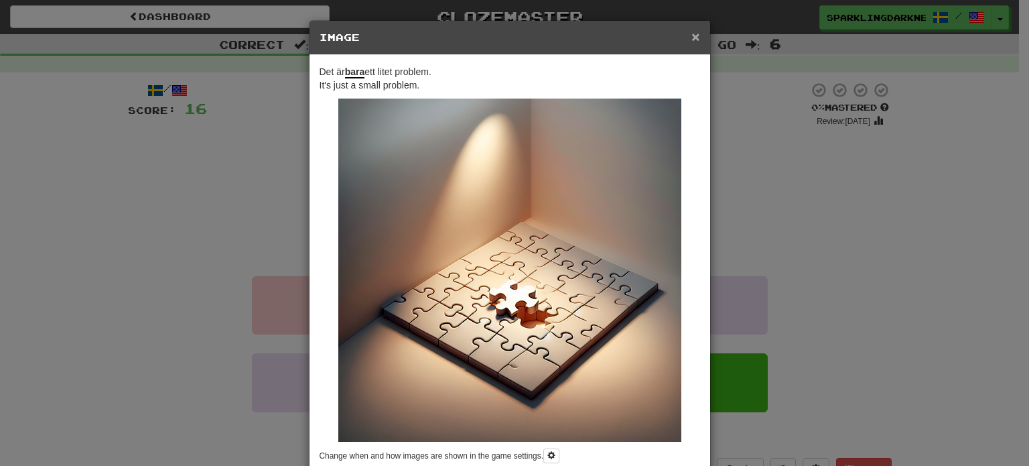
click at [691, 40] on span "×" at bounding box center [695, 36] width 8 height 15
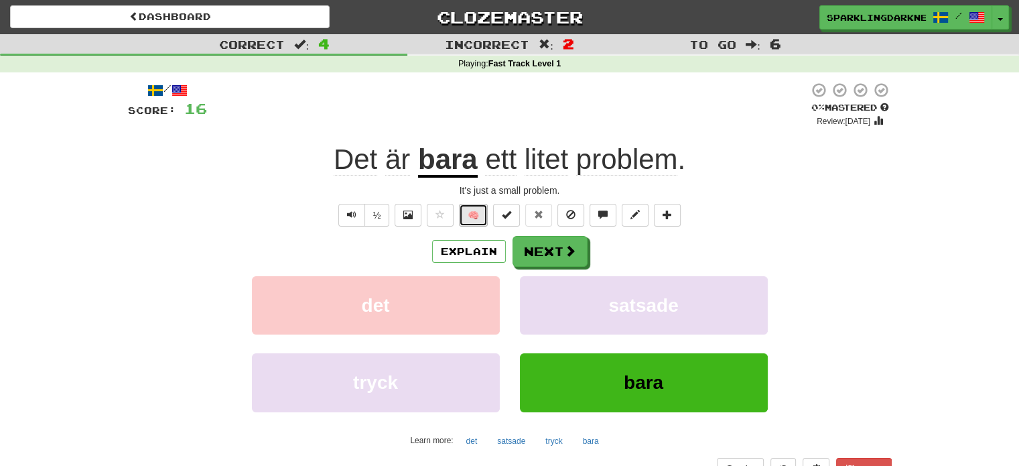
click at [471, 213] on button "🧠" at bounding box center [473, 215] width 29 height 23
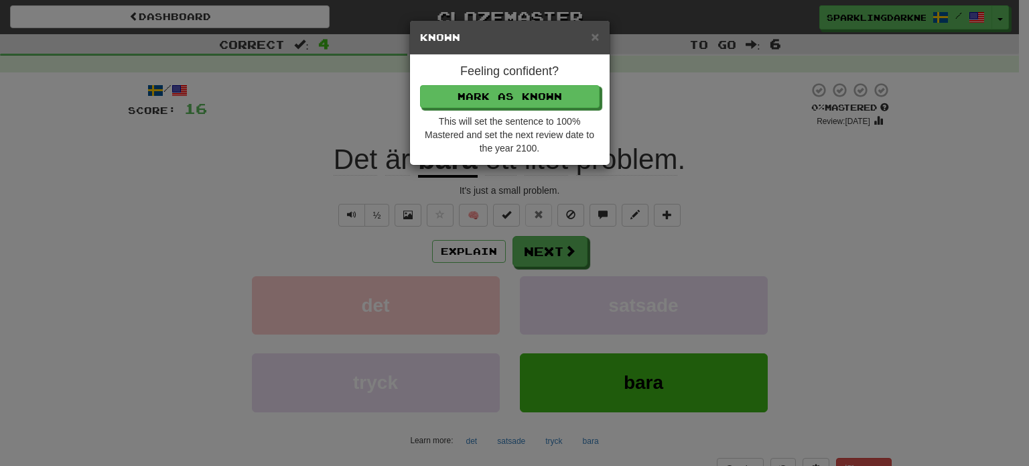
click at [603, 38] on div "× Known" at bounding box center [510, 38] width 200 height 34
click at [587, 28] on div "× Known" at bounding box center [510, 38] width 200 height 34
click at [595, 36] on span "×" at bounding box center [595, 36] width 8 height 15
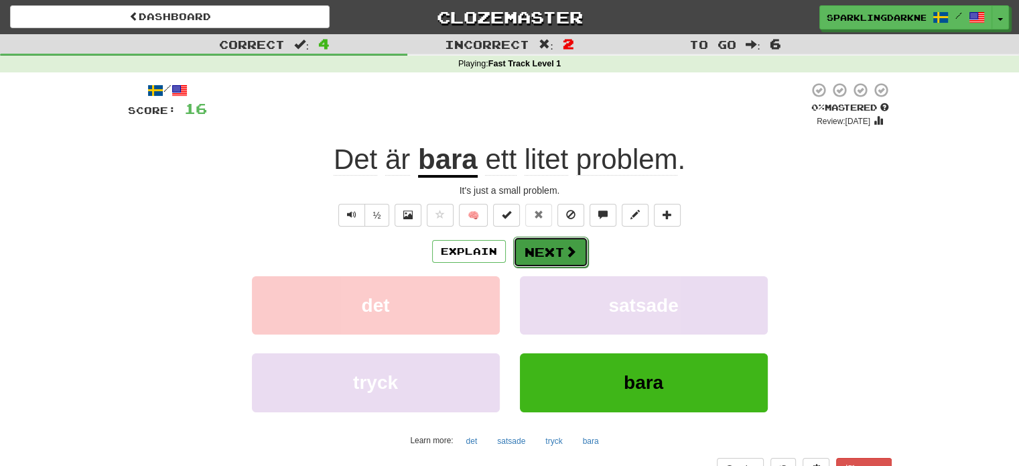
click at [550, 253] on button "Next" at bounding box center [550, 252] width 75 height 31
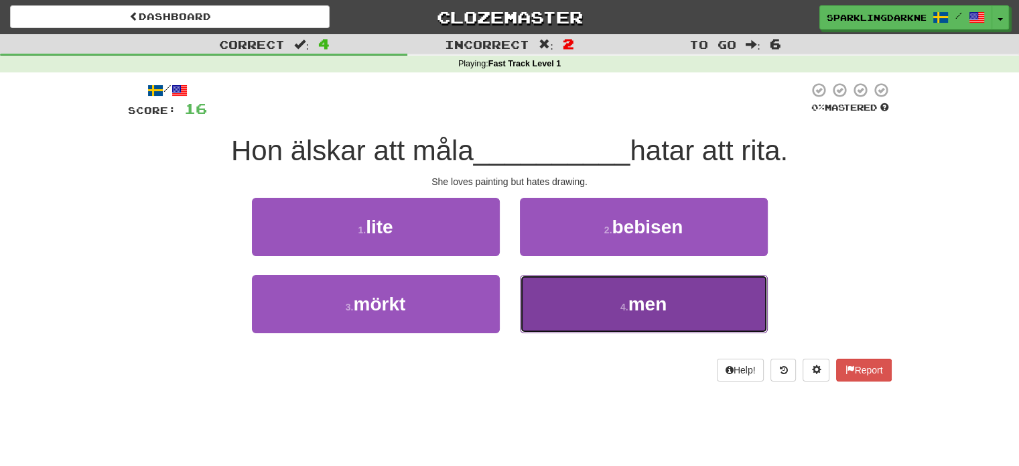
click at [576, 324] on button "4 . men" at bounding box center [644, 304] width 248 height 58
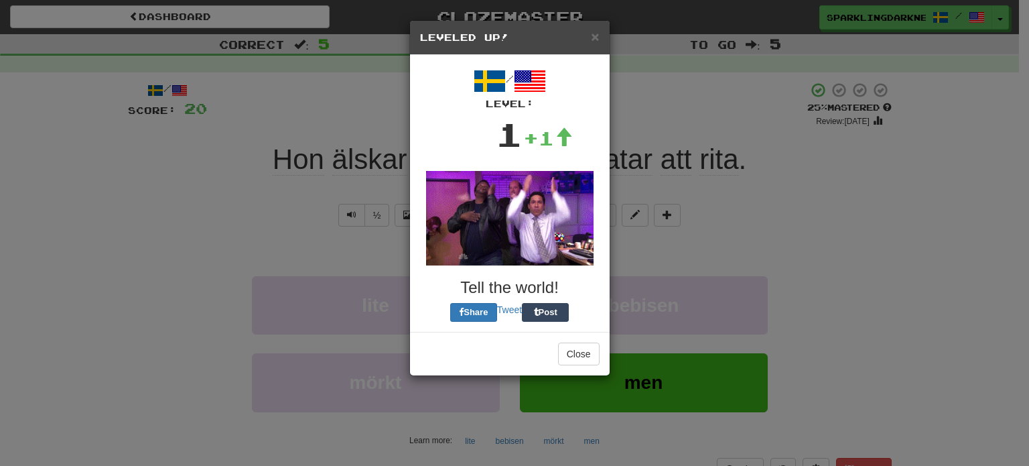
click at [559, 258] on img at bounding box center [510, 218] width 168 height 94
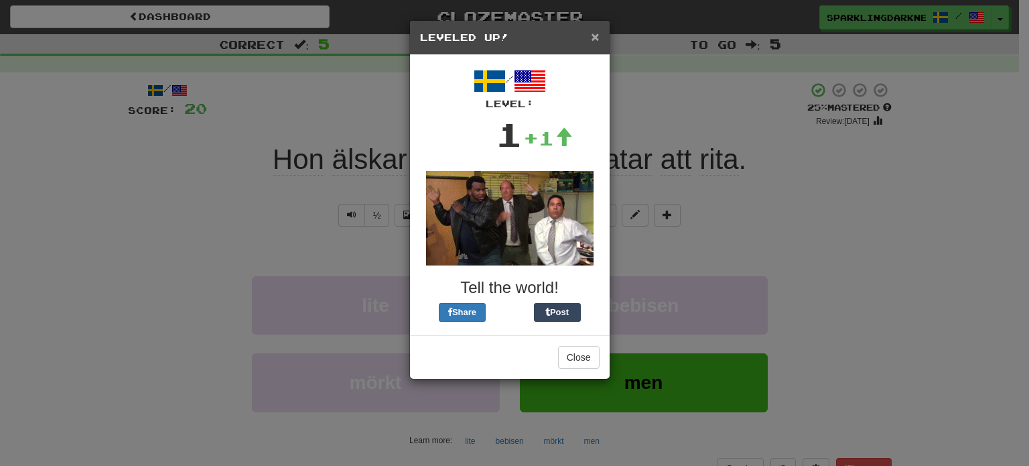
click at [596, 38] on span "×" at bounding box center [595, 36] width 8 height 15
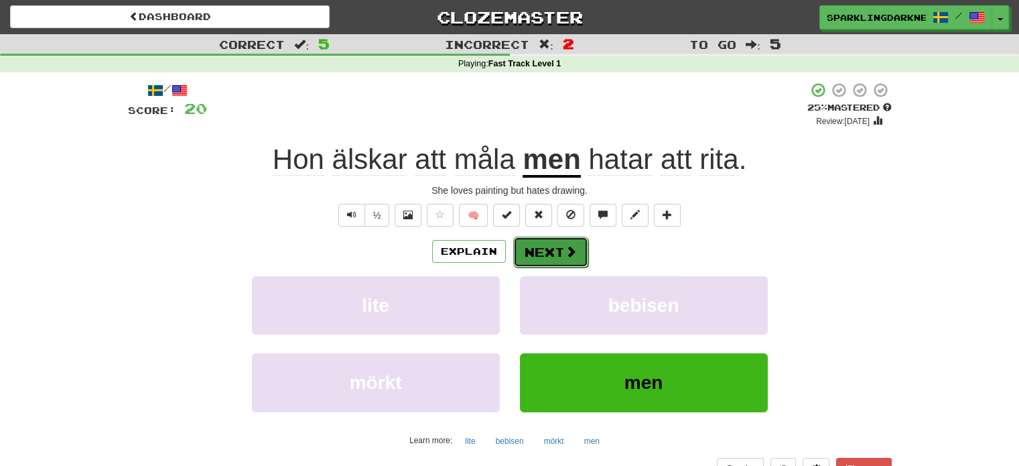
click at [565, 245] on span at bounding box center [571, 251] width 12 height 12
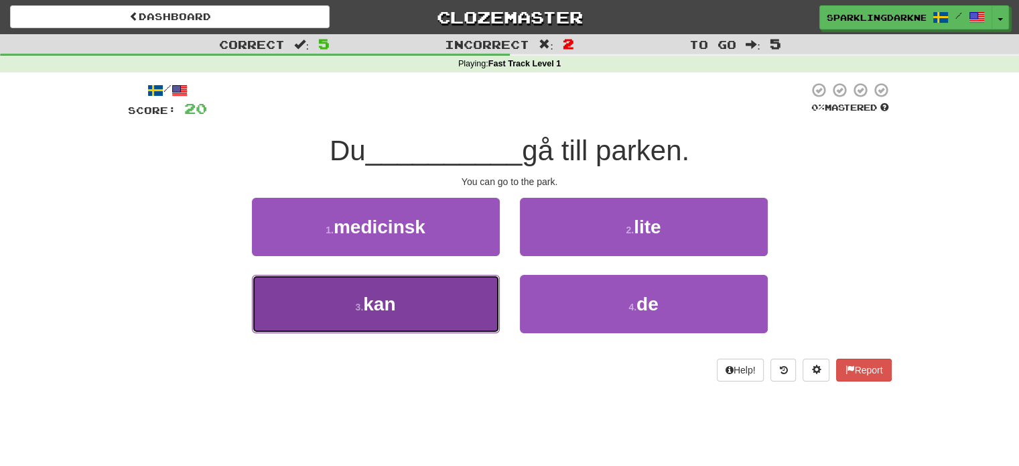
click at [430, 324] on button "3 . kan" at bounding box center [376, 304] width 248 height 58
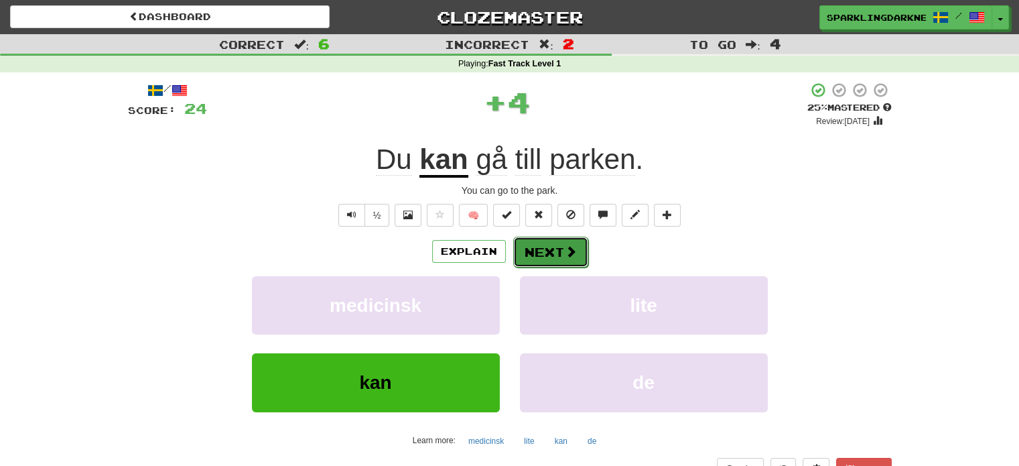
click at [541, 253] on button "Next" at bounding box center [550, 252] width 75 height 31
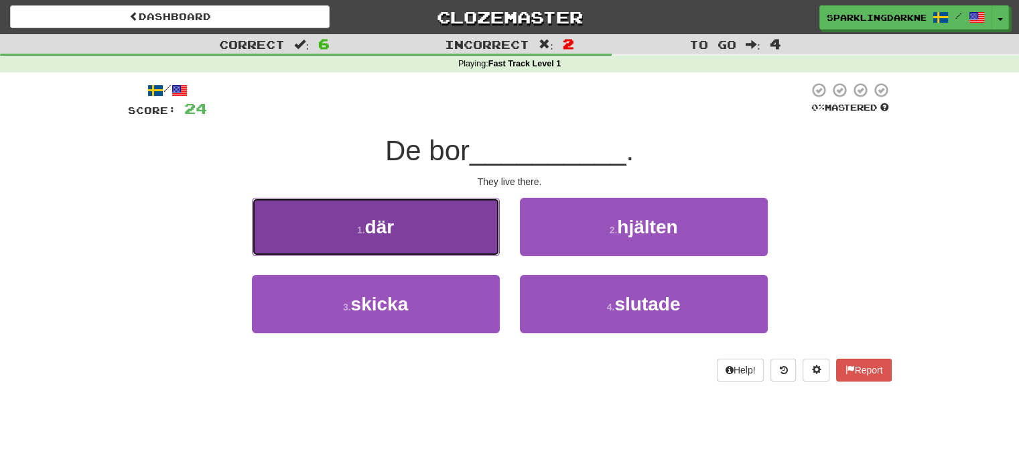
click at [429, 238] on button "1 . där" at bounding box center [376, 227] width 248 height 58
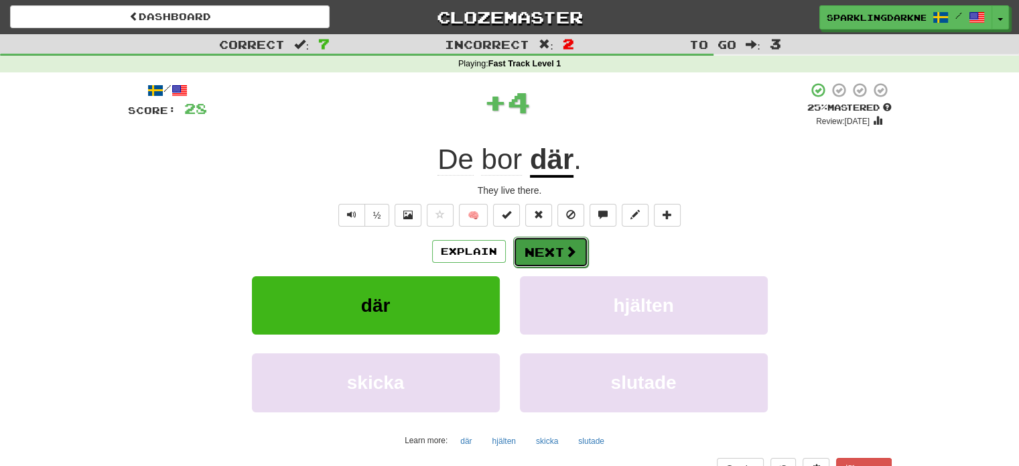
click at [544, 250] on button "Next" at bounding box center [550, 252] width 75 height 31
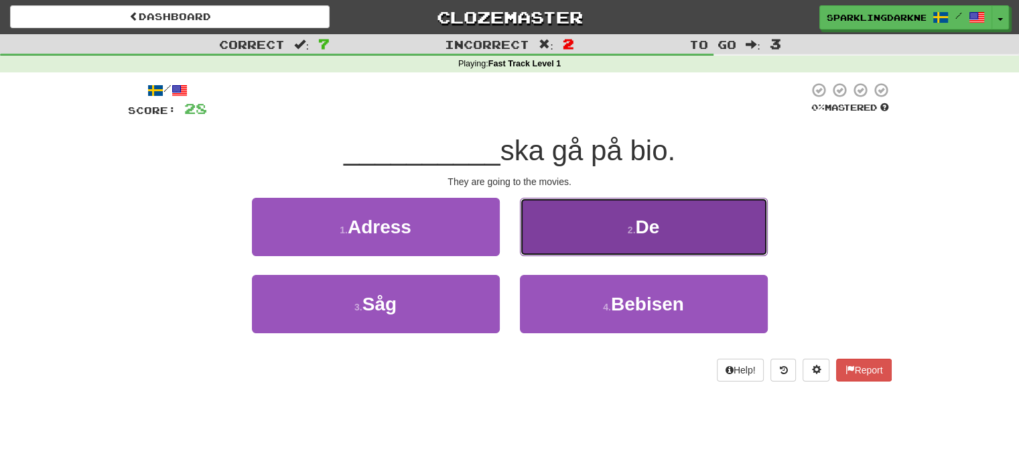
click at [582, 241] on button "2 . De" at bounding box center [644, 227] width 248 height 58
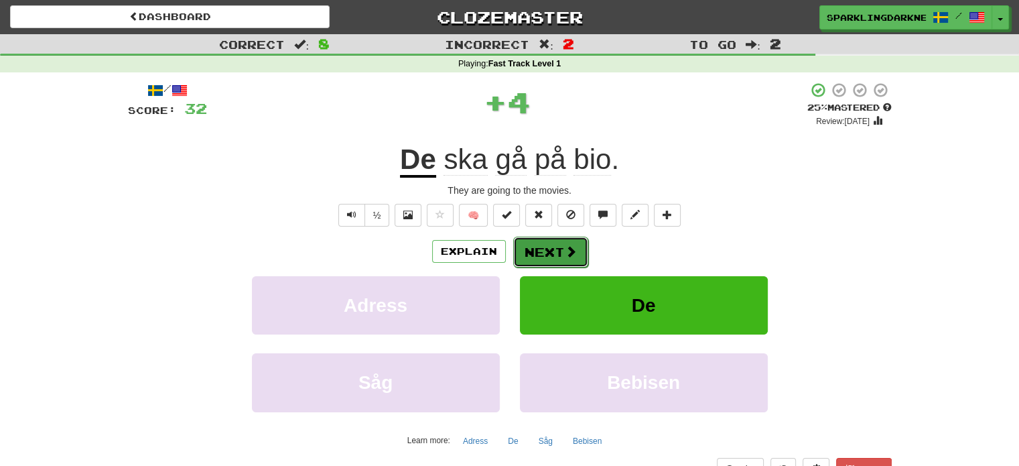
click at [562, 251] on button "Next" at bounding box center [550, 252] width 75 height 31
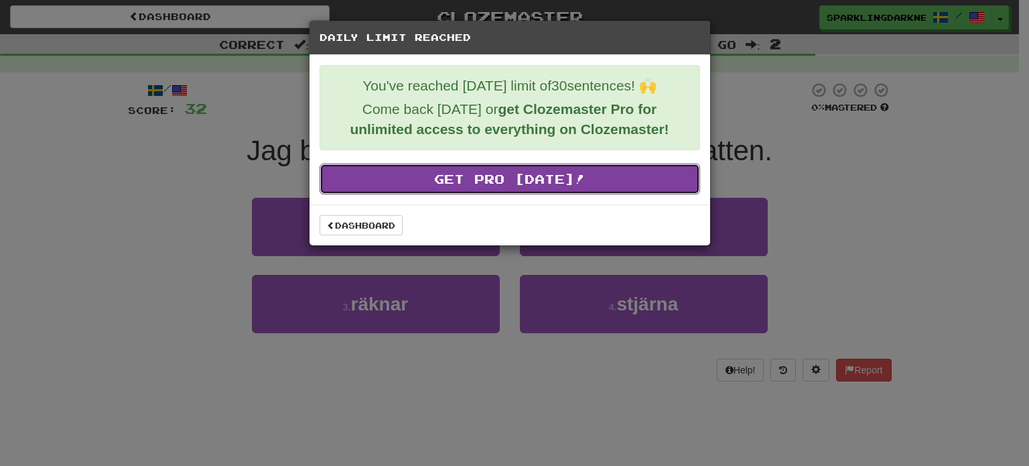
click at [539, 182] on link "Get Pro Today!" at bounding box center [510, 178] width 381 height 31
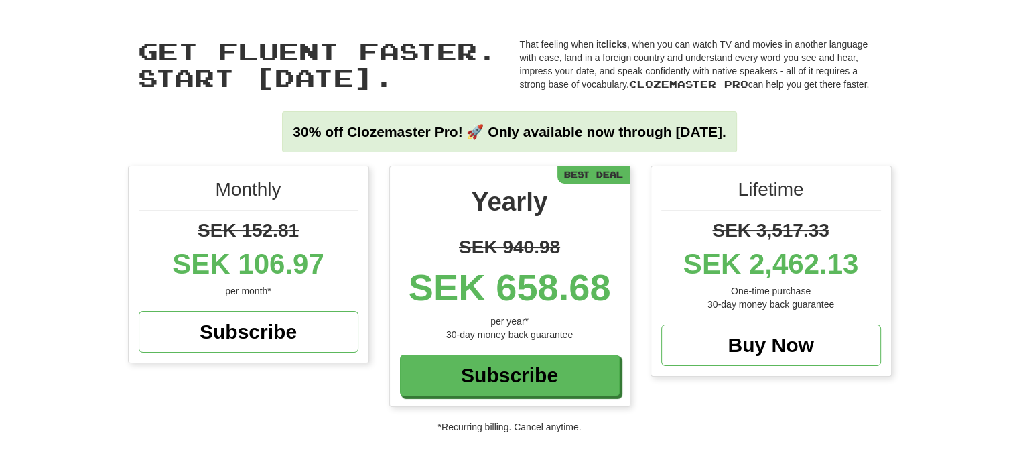
scroll to position [24, 0]
